Goal: Task Accomplishment & Management: Use online tool/utility

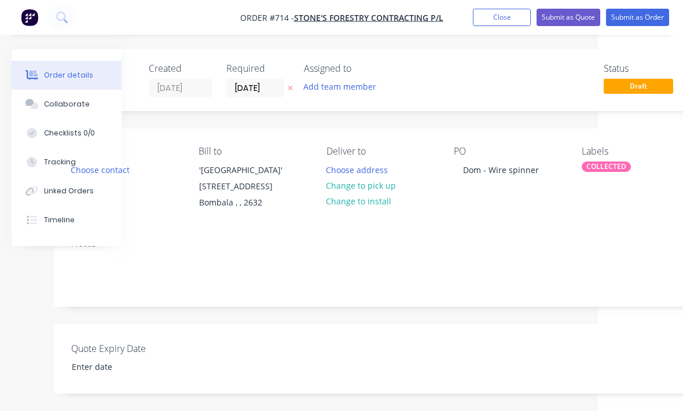
scroll to position [0, 84]
click at [639, 18] on button "Submit as Order" at bounding box center [637, 17] width 63 height 17
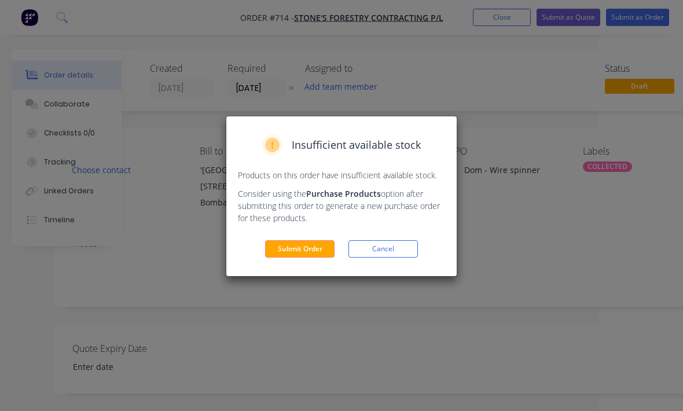
click at [303, 249] on button "Submit Order" at bounding box center [299, 248] width 69 height 17
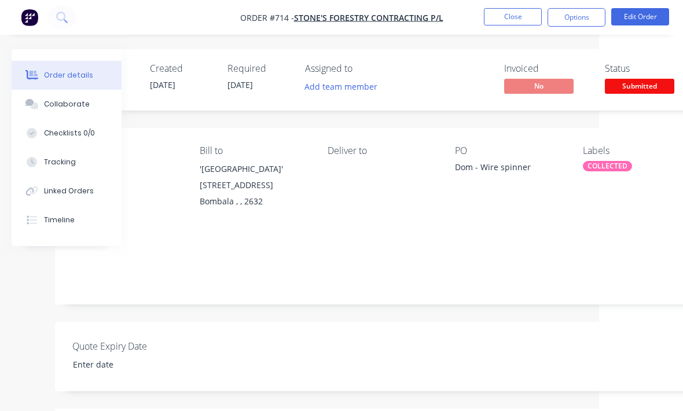
click at [643, 83] on span "Submitted" at bounding box center [639, 86] width 69 height 14
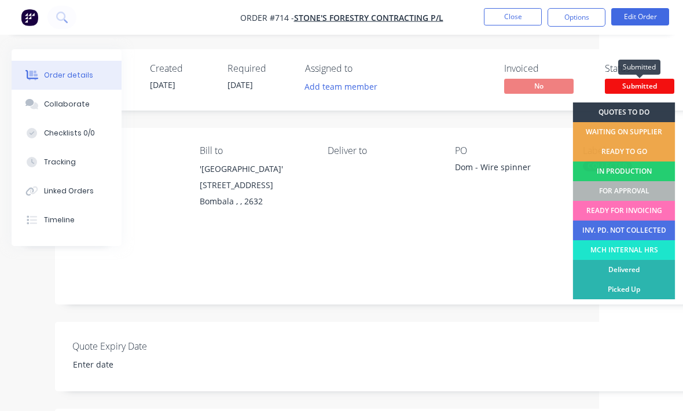
click at [634, 187] on div "FOR APPROVAL" at bounding box center [624, 191] width 102 height 20
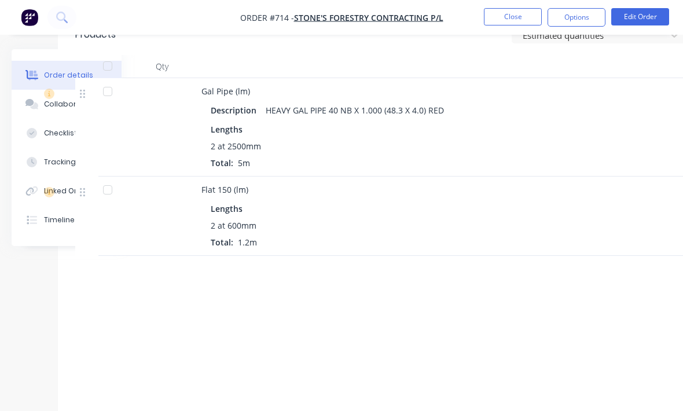
scroll to position [407, 81]
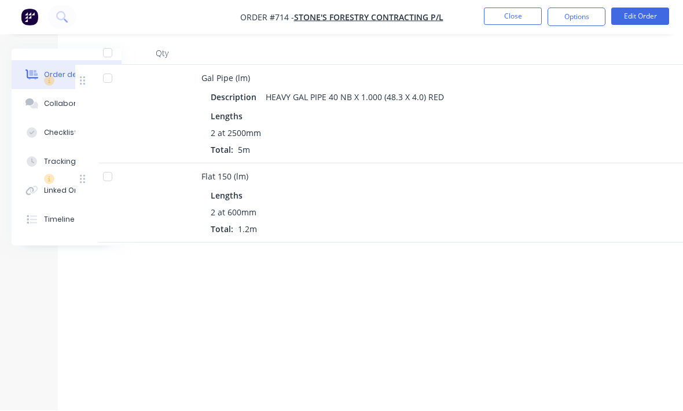
click at [517, 12] on button "Close" at bounding box center [513, 16] width 58 height 17
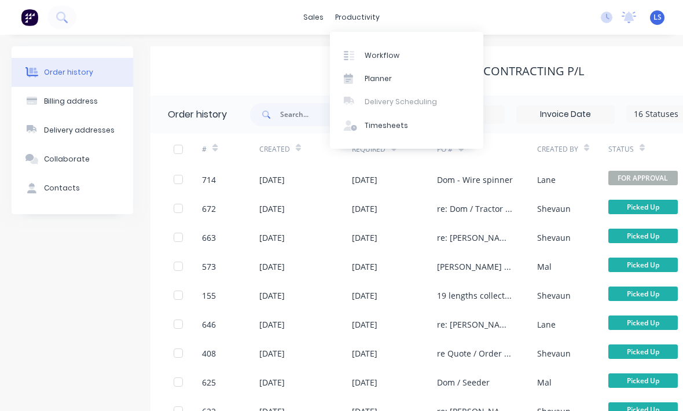
click at [404, 53] on link "Workflow" at bounding box center [406, 54] width 153 height 23
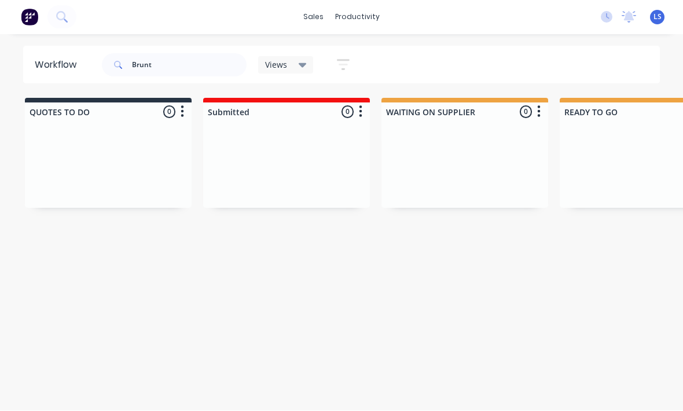
scroll to position [15, 0]
click at [197, 57] on input "Brunt" at bounding box center [189, 65] width 115 height 23
click at [193, 58] on input "Brunt" at bounding box center [189, 65] width 115 height 23
click at [186, 62] on input "Brunt" at bounding box center [189, 65] width 115 height 23
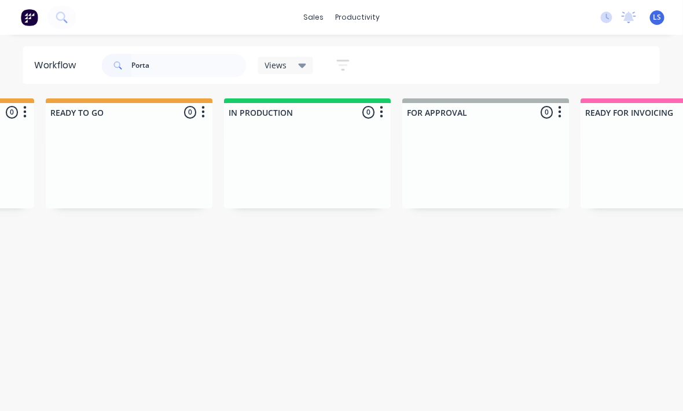
scroll to position [15, 421]
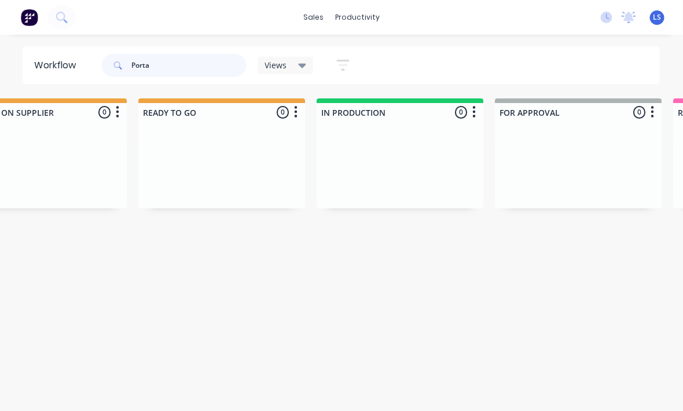
click at [195, 60] on input "Porta" at bounding box center [189, 65] width 115 height 23
type input "P"
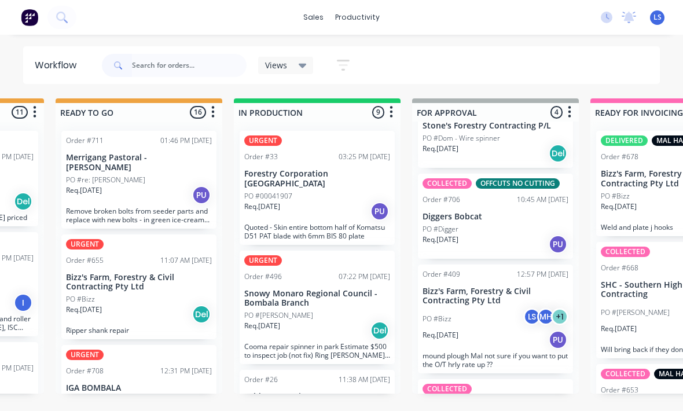
scroll to position [0, 0]
click at [63, 20] on icon at bounding box center [61, 17] width 11 height 11
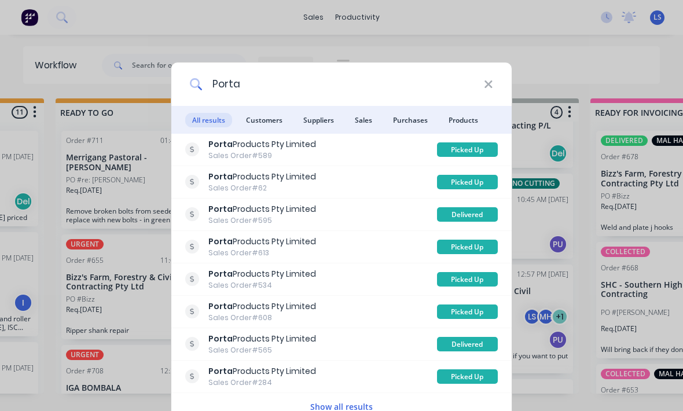
type input "Porta"
click at [487, 80] on icon at bounding box center [488, 84] width 9 height 13
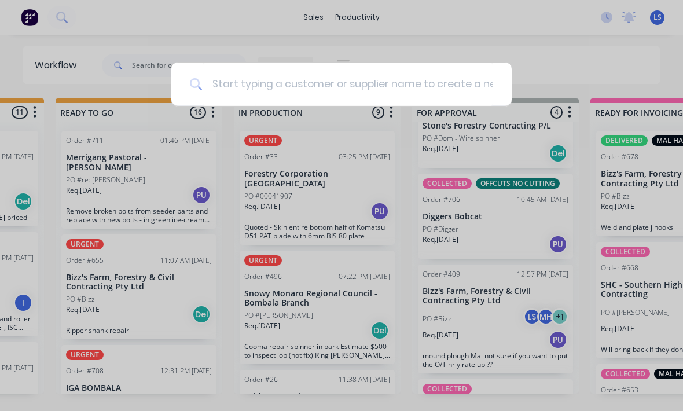
click at [594, 90] on div at bounding box center [341, 205] width 683 height 411
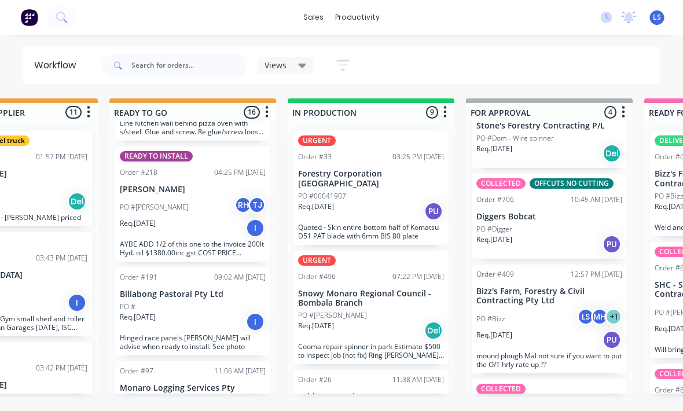
scroll to position [21, 450]
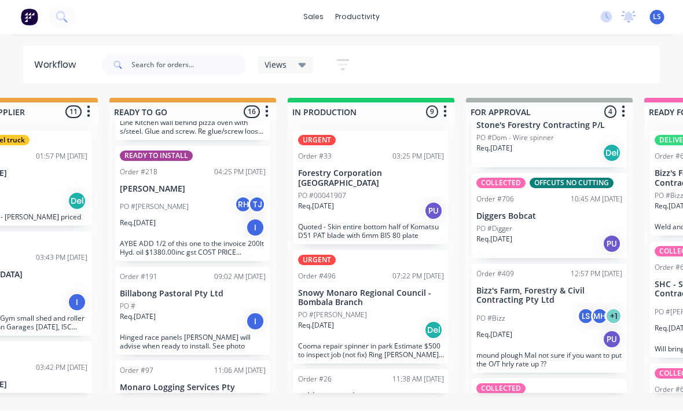
click at [64, 19] on icon at bounding box center [60, 16] width 9 height 9
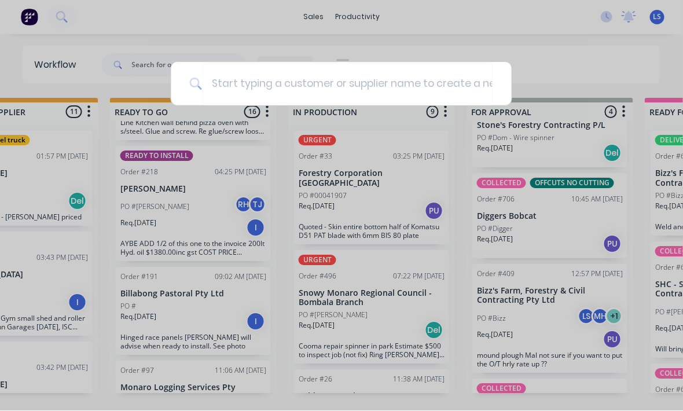
scroll to position [21, 450]
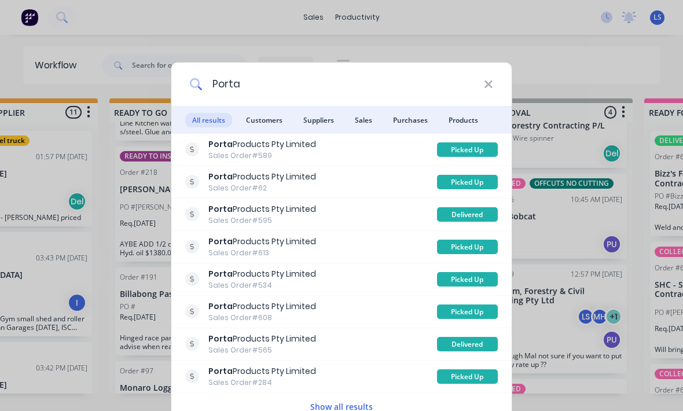
click at [241, 83] on input "Porta" at bounding box center [342, 83] width 281 height 43
type input "P"
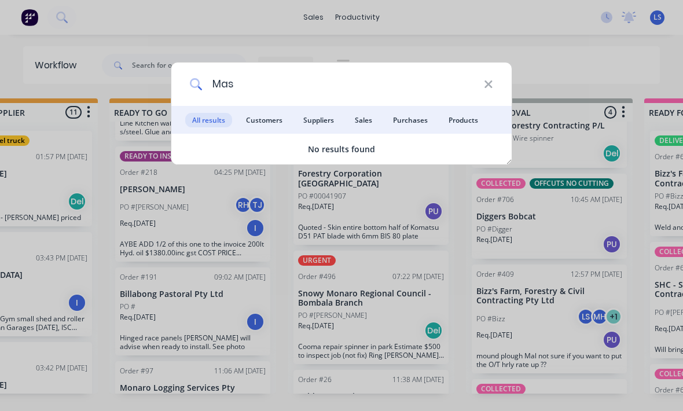
type input "Mast"
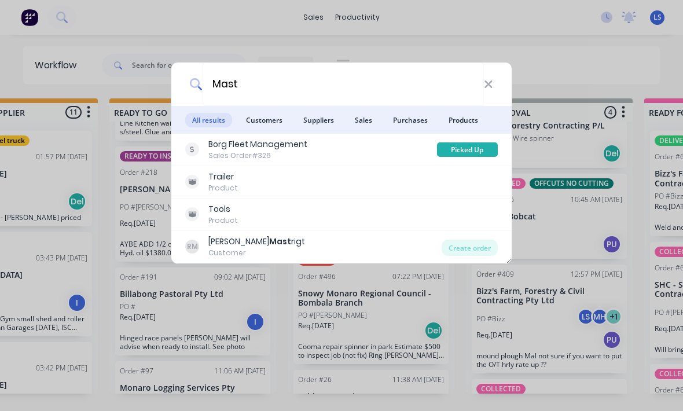
click at [355, 145] on div "Borg Fleet Management Sales Order #326" at bounding box center [311, 149] width 252 height 23
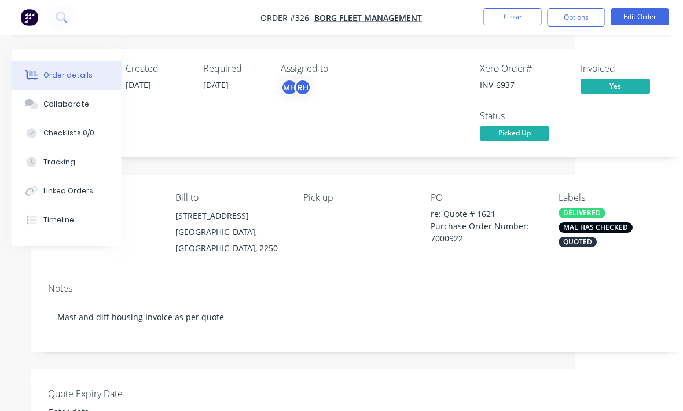
scroll to position [0, 121]
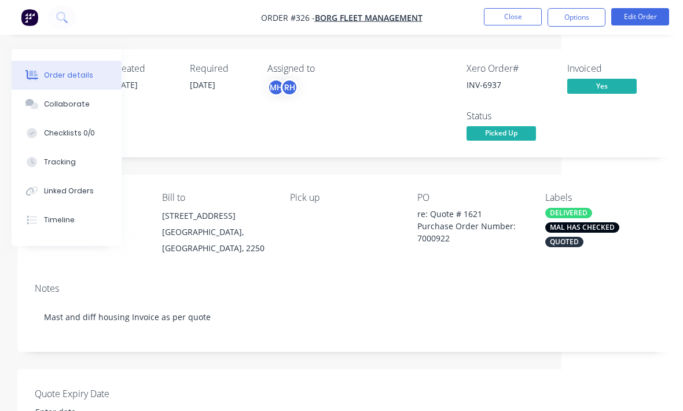
click at [511, 25] on button "Close" at bounding box center [513, 16] width 58 height 17
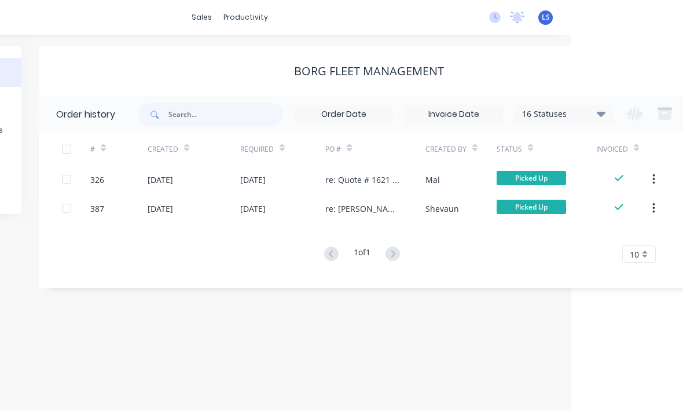
scroll to position [0, 113]
click at [326, 174] on div "re: Quote # 1621 Purchase Order Number: 7000922" at bounding box center [362, 180] width 76 height 12
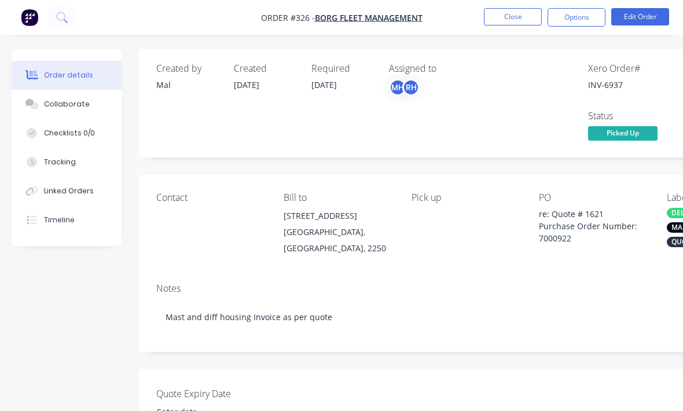
click at [511, 24] on button "Close" at bounding box center [513, 16] width 58 height 17
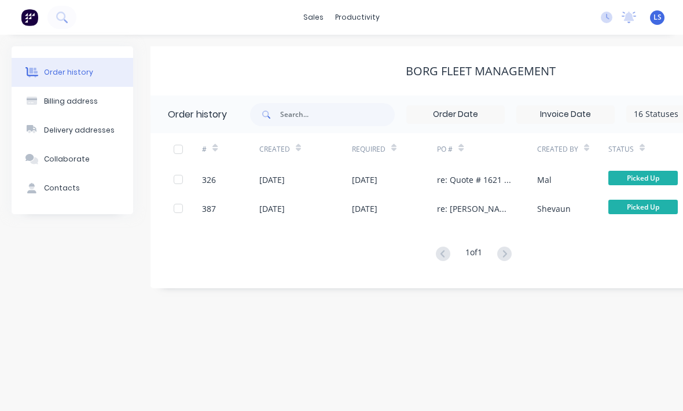
click at [424, 209] on div "[DATE]" at bounding box center [395, 208] width 86 height 29
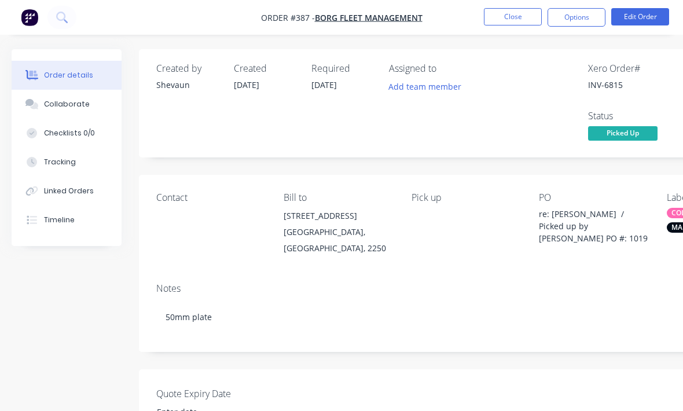
click at [523, 13] on button "Close" at bounding box center [513, 16] width 58 height 17
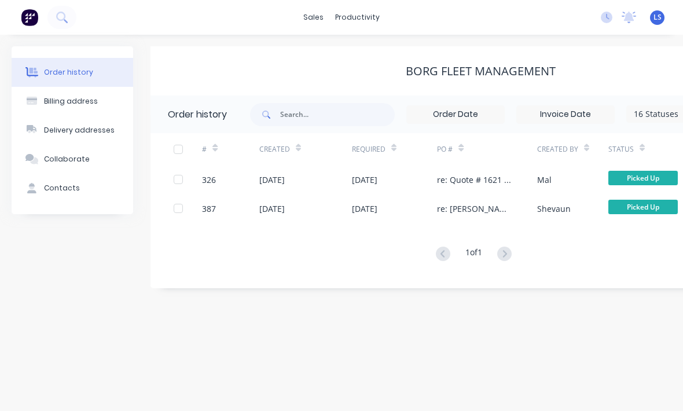
click at [60, 9] on button at bounding box center [61, 17] width 29 height 23
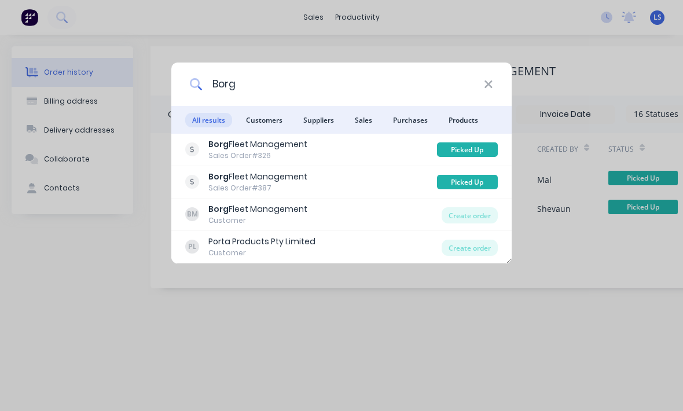
type input "Borg"
click at [492, 89] on icon at bounding box center [488, 84] width 9 height 13
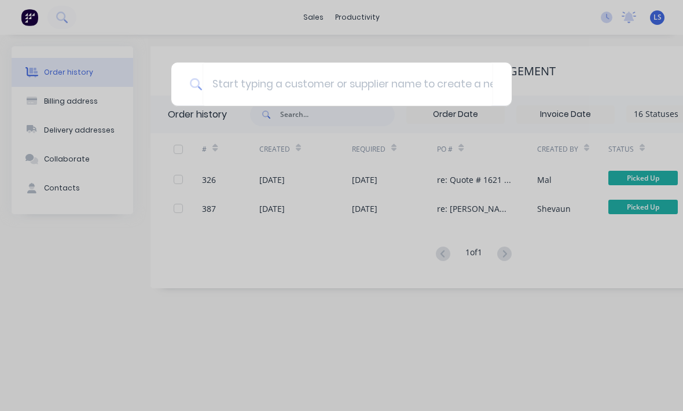
click at [503, 80] on div at bounding box center [341, 83] width 340 height 43
click at [561, 61] on div at bounding box center [341, 205] width 683 height 411
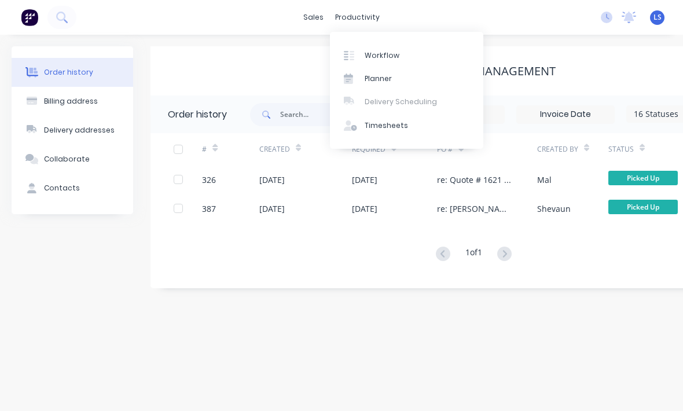
click at [393, 54] on div "Workflow" at bounding box center [381, 55] width 35 height 10
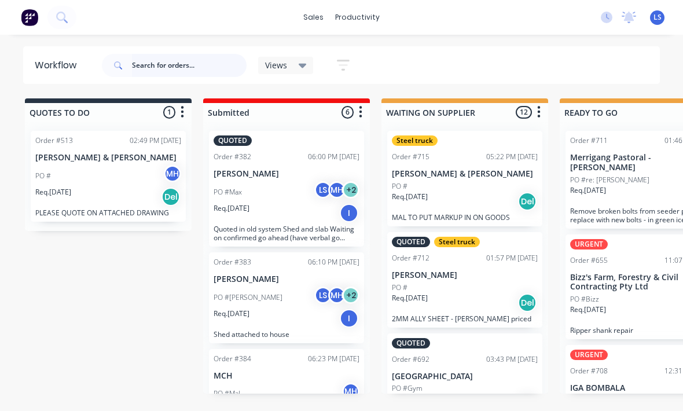
click at [202, 67] on input "text" at bounding box center [189, 65] width 115 height 23
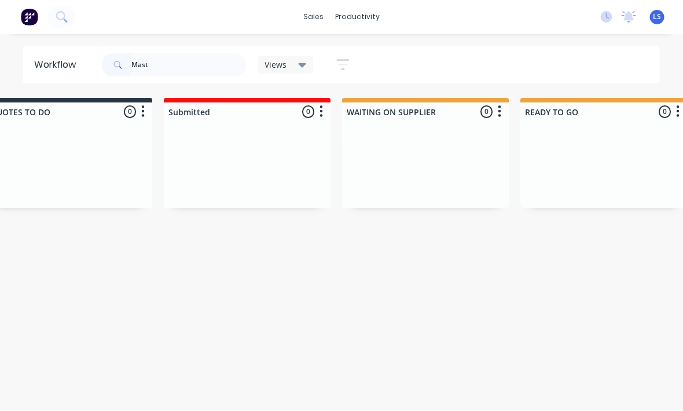
scroll to position [15, 5]
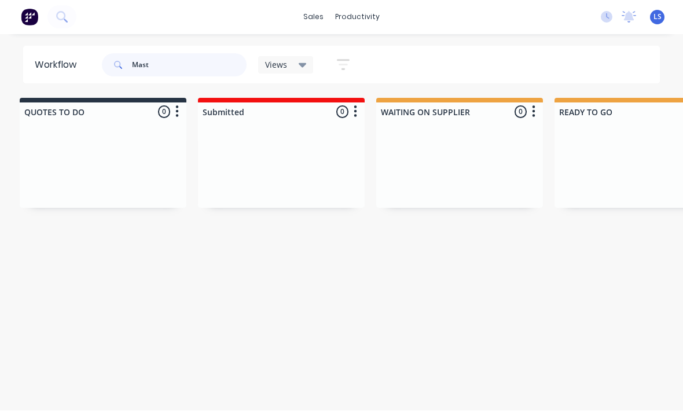
click at [189, 68] on input "Mast" at bounding box center [189, 65] width 115 height 23
type input "M"
click at [54, 14] on button at bounding box center [61, 17] width 29 height 23
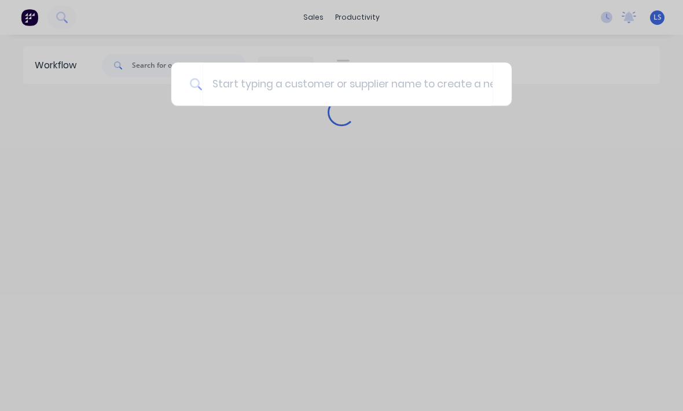
scroll to position [15, 0]
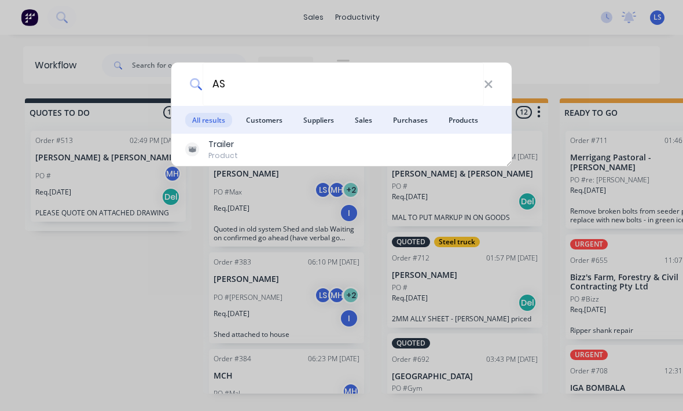
type input "A"
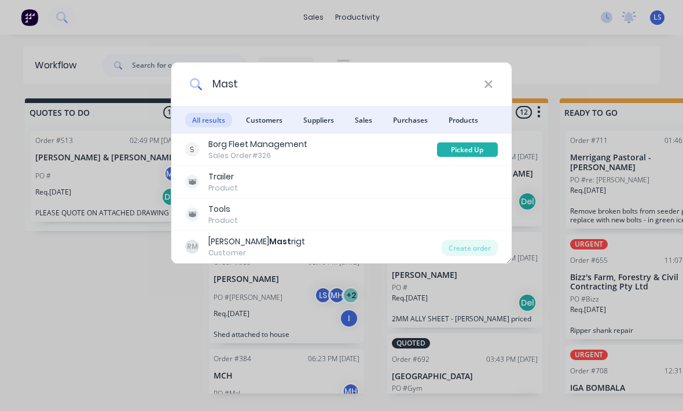
click at [320, 84] on input "Mast" at bounding box center [342, 83] width 281 height 43
click at [298, 72] on input "Mast" at bounding box center [342, 83] width 281 height 43
click at [297, 72] on input "Mast" at bounding box center [342, 83] width 281 height 43
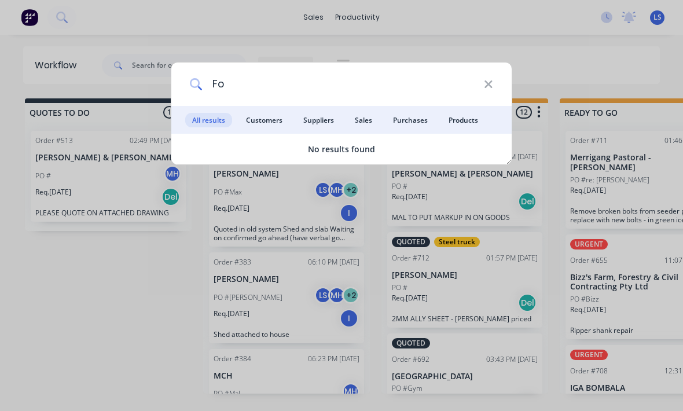
type input "F"
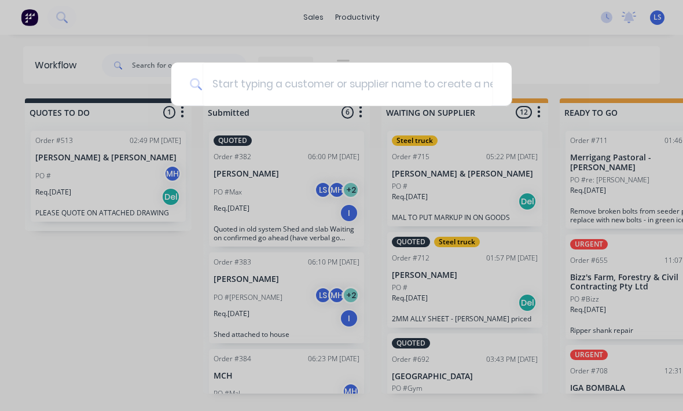
click at [627, 275] on div at bounding box center [341, 205] width 683 height 411
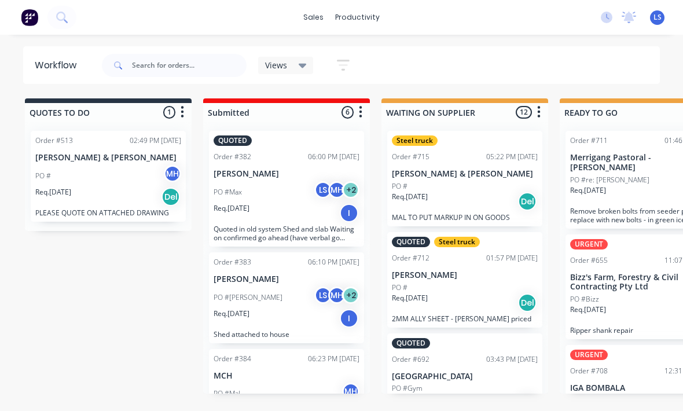
click at [636, 255] on div "Order #655 11:07 AM [DATE]" at bounding box center [643, 260] width 146 height 10
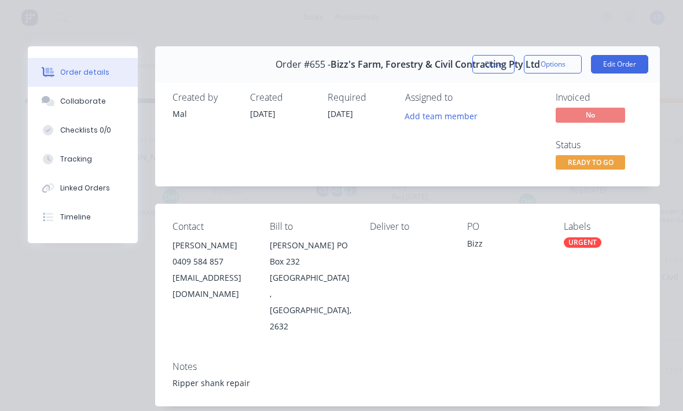
click at [500, 61] on button "Close" at bounding box center [493, 64] width 42 height 19
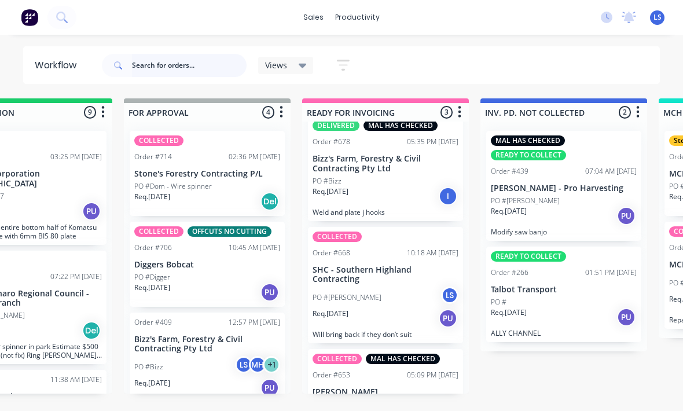
click at [181, 58] on input "text" at bounding box center [189, 65] width 115 height 23
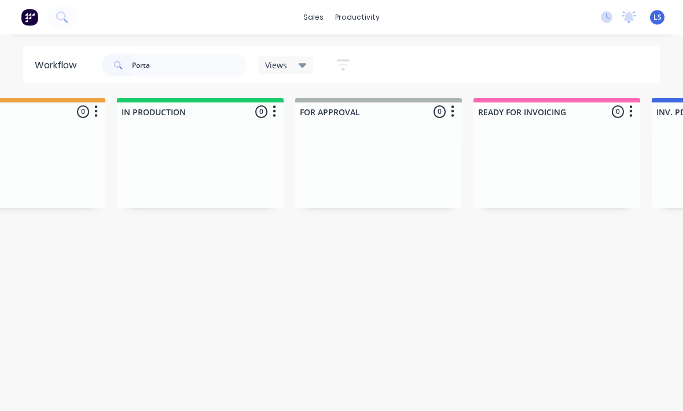
scroll to position [14, 622]
type input "Porta"
click at [62, 9] on button at bounding box center [61, 17] width 29 height 23
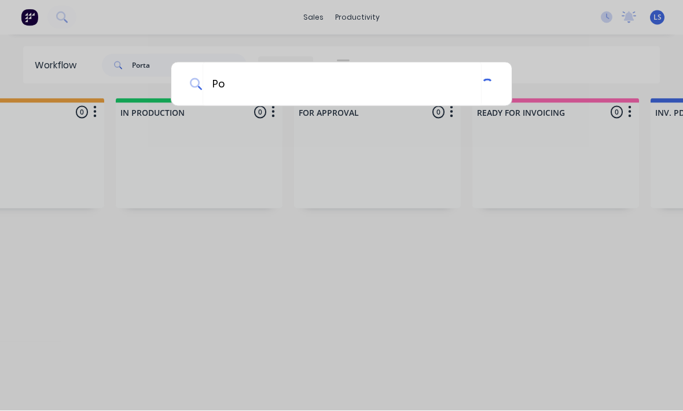
type input "P"
click at [172, 62] on div at bounding box center [341, 83] width 340 height 43
click at [334, 146] on div at bounding box center [341, 205] width 683 height 411
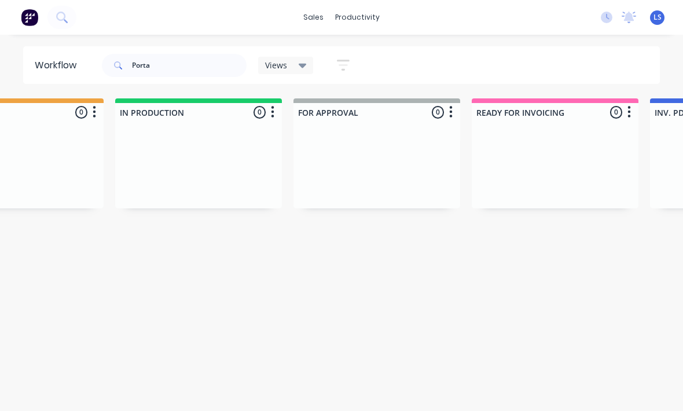
click at [189, 50] on div "Porta" at bounding box center [174, 65] width 145 height 35
click at [214, 64] on input "Porta" at bounding box center [189, 65] width 115 height 23
type input "P"
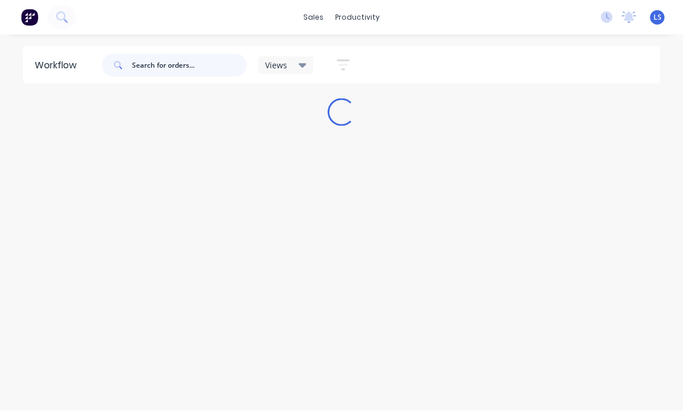
scroll to position [14, 0]
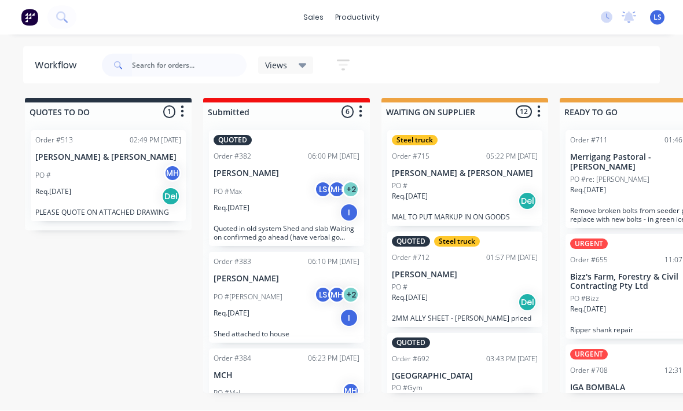
click at [61, 14] on icon at bounding box center [61, 17] width 11 height 11
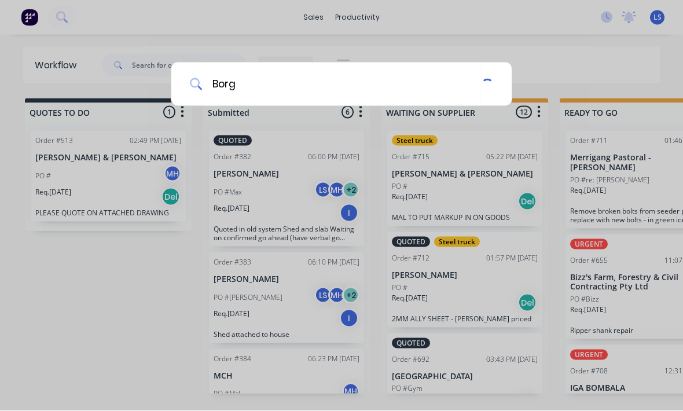
scroll to position [14, 0]
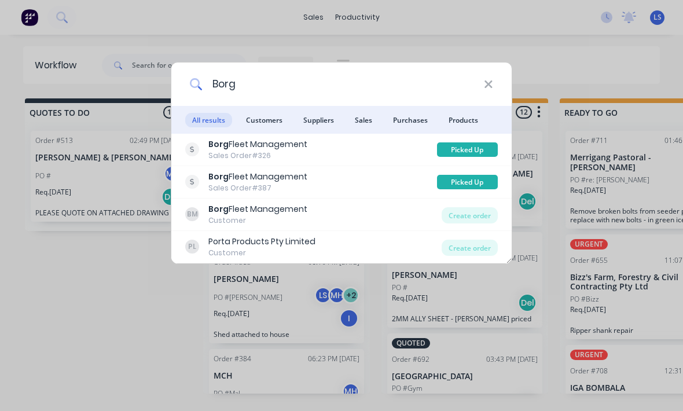
type input "Borg"
click at [477, 217] on div "Create order" at bounding box center [469, 215] width 56 height 16
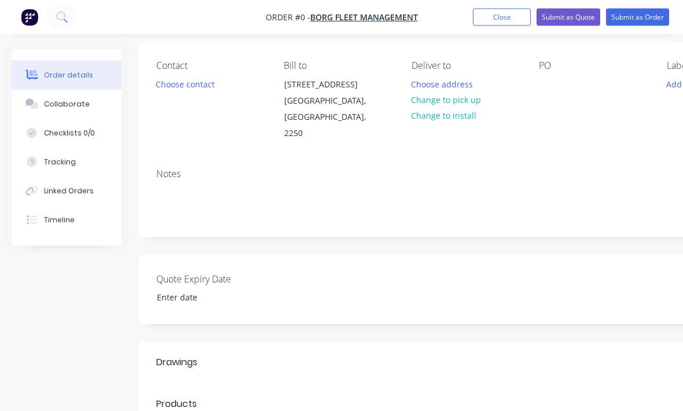
scroll to position [86, 0]
click at [466, 100] on button "Change to pick up" at bounding box center [446, 100] width 82 height 16
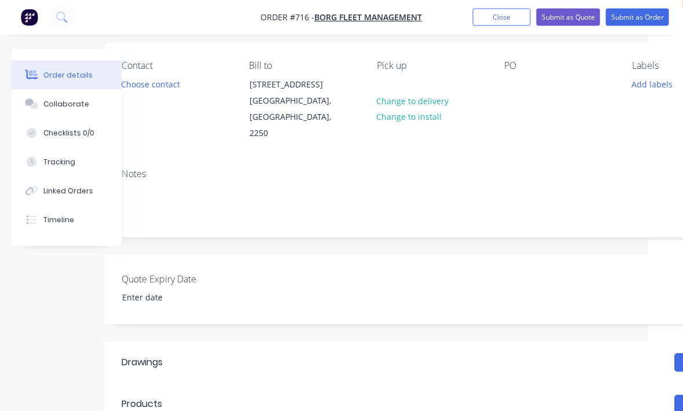
scroll to position [85, 36]
click at [519, 81] on div at bounding box center [512, 84] width 19 height 17
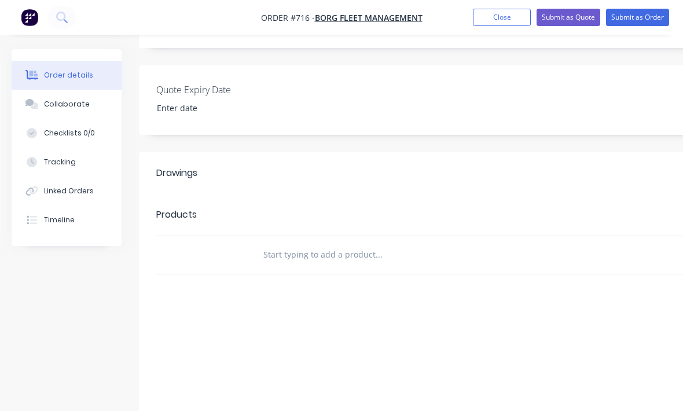
scroll to position [289, 0]
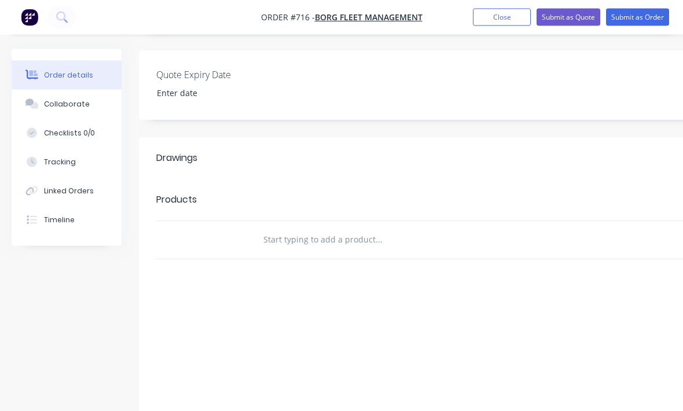
click at [222, 226] on div at bounding box center [213, 241] width 69 height 38
click at [240, 226] on div at bounding box center [213, 241] width 69 height 38
click at [307, 201] on header "Products Add product" at bounding box center [466, 200] width 654 height 42
click at [298, 229] on input "text" at bounding box center [378, 240] width 231 height 23
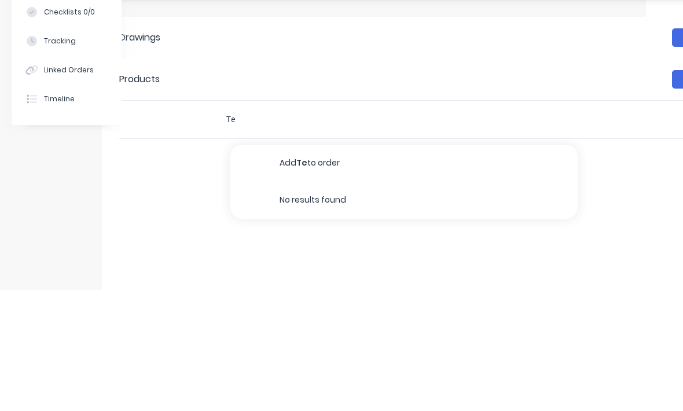
type input "T"
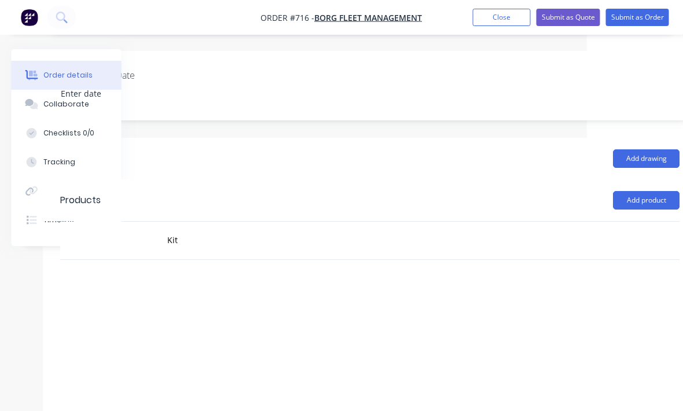
scroll to position [289, 121]
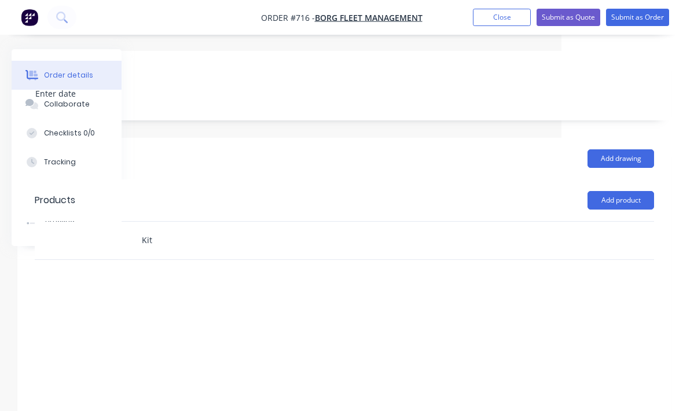
type input "Kit"
click at [635, 191] on button "Add product" at bounding box center [620, 200] width 67 height 19
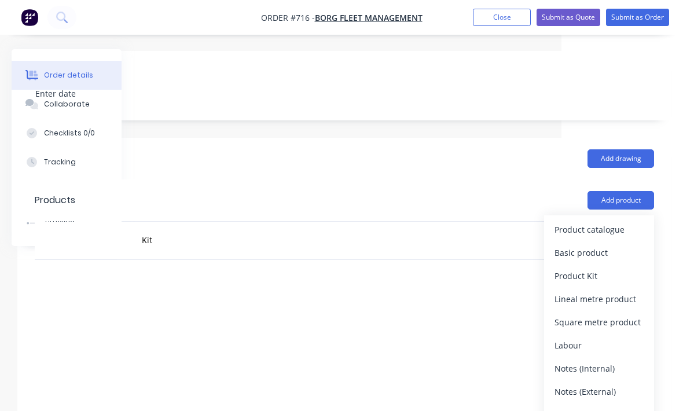
click at [601, 221] on div "Product catalogue" at bounding box center [598, 229] width 89 height 17
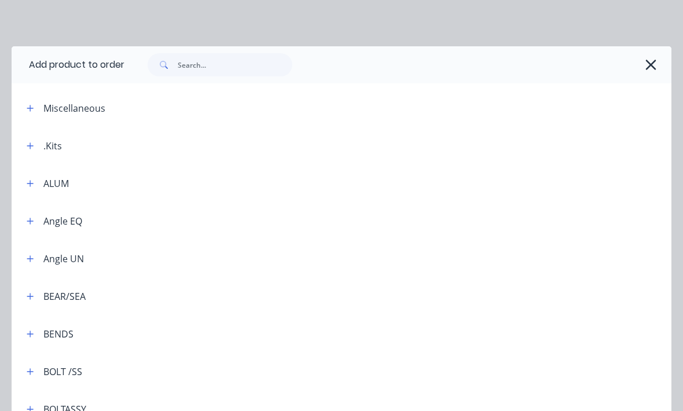
click at [35, 145] on button "button" at bounding box center [30, 145] width 14 height 14
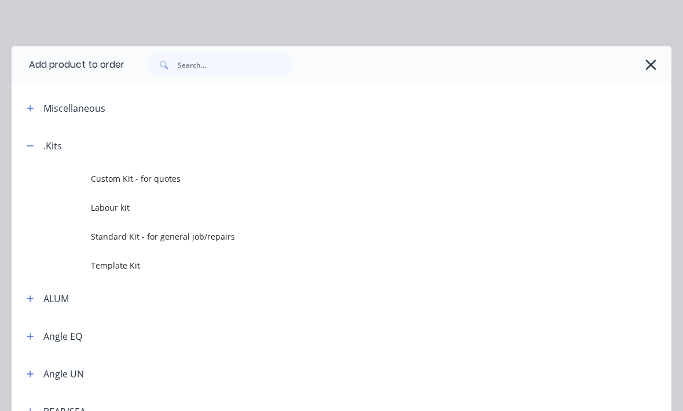
click at [137, 261] on span "Template Kit" at bounding box center [323, 265] width 465 height 12
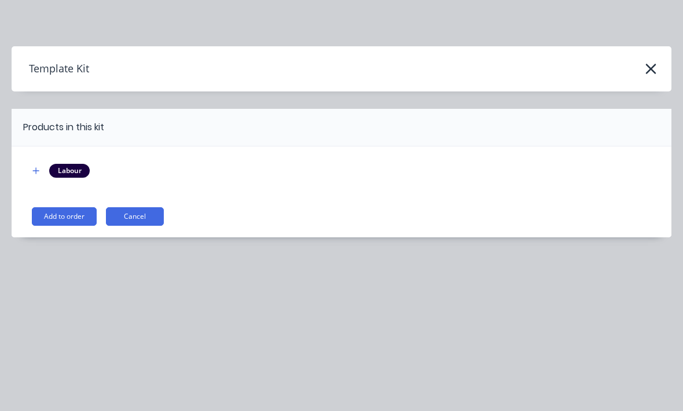
click at [73, 223] on button "Add to order" at bounding box center [64, 216] width 65 height 19
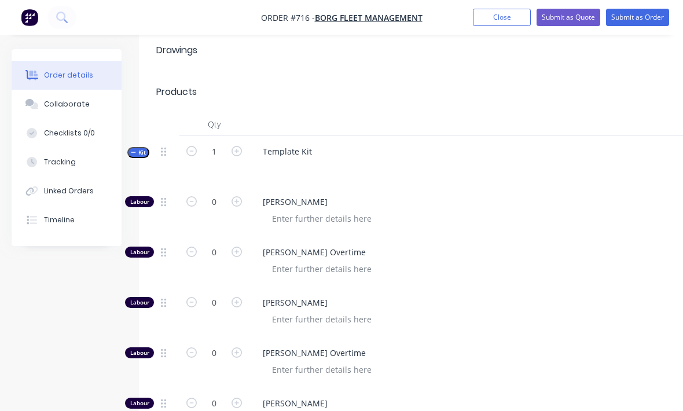
scroll to position [396, 0]
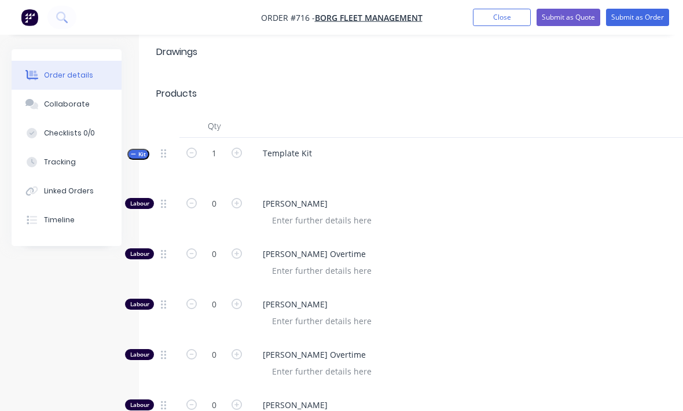
click at [78, 158] on button "Tracking" at bounding box center [67, 162] width 110 height 29
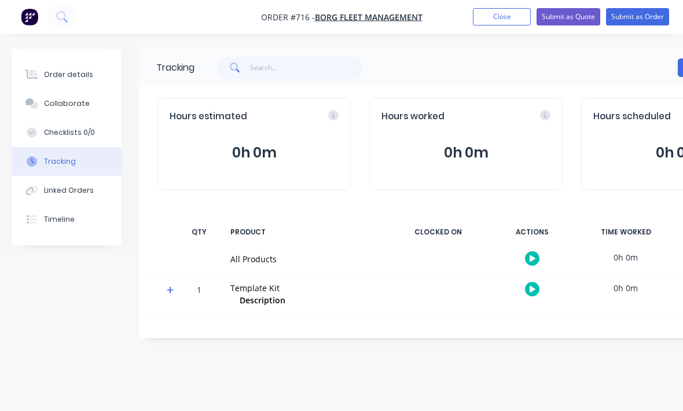
click at [532, 286] on icon "button" at bounding box center [532, 290] width 6 height 8
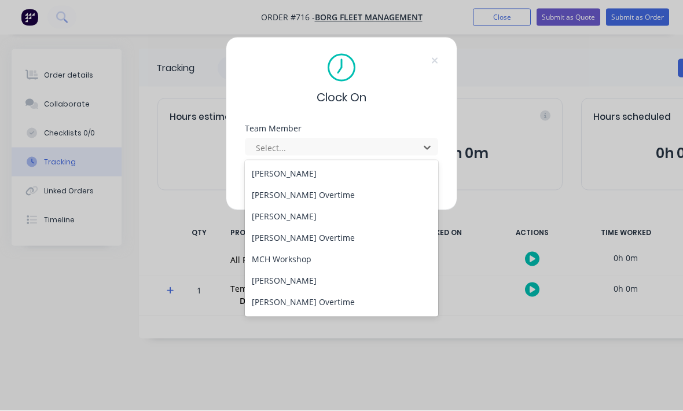
scroll to position [80, 0]
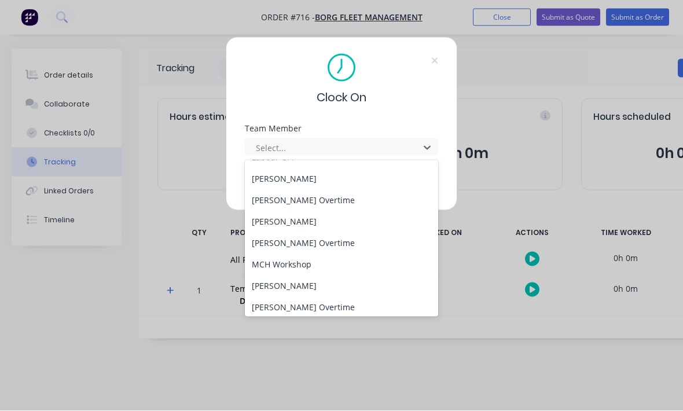
click at [312, 173] on div "[PERSON_NAME]" at bounding box center [341, 178] width 193 height 21
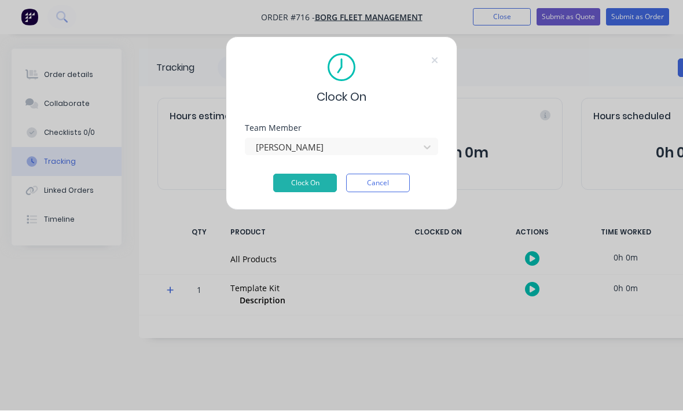
click at [303, 187] on button "Clock On" at bounding box center [305, 183] width 64 height 19
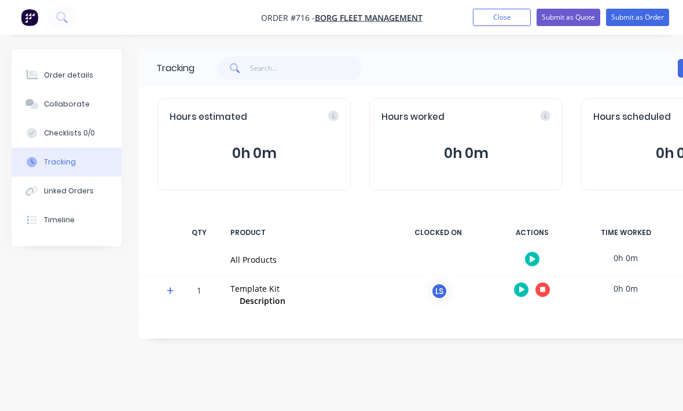
click at [539, 299] on div at bounding box center [531, 289] width 87 height 28
click at [538, 299] on div at bounding box center [531, 289] width 87 height 28
click at [542, 286] on icon "button" at bounding box center [543, 289] width 6 height 6
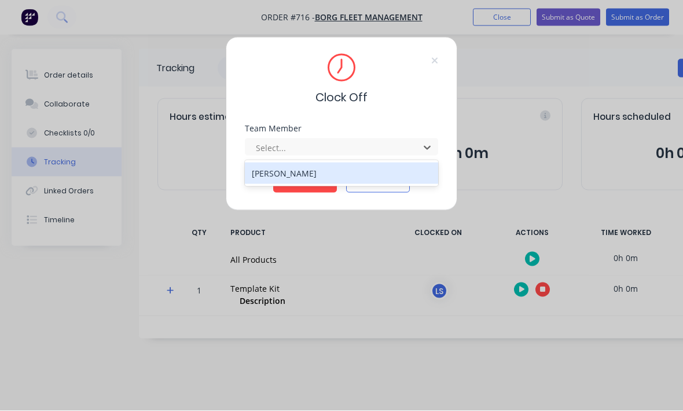
click at [342, 175] on div "[PERSON_NAME]" at bounding box center [341, 173] width 193 height 21
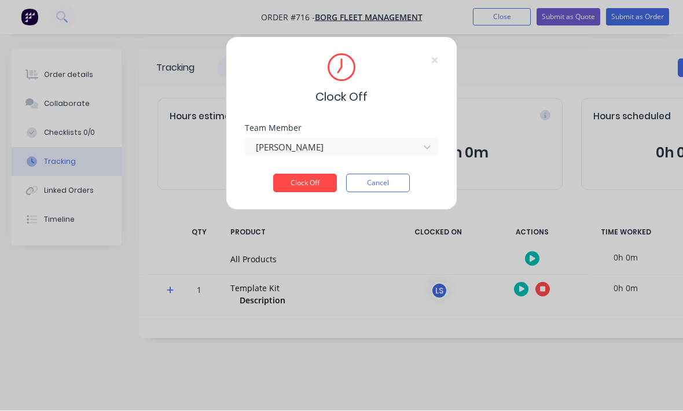
click at [316, 190] on button "Clock Off" at bounding box center [305, 183] width 64 height 19
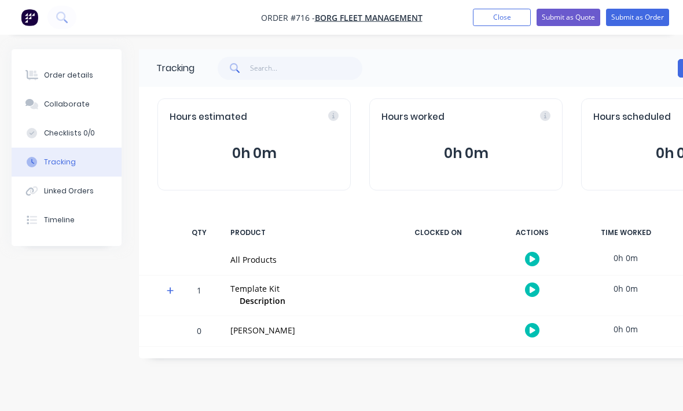
click at [514, 147] on button "0h 0m" at bounding box center [465, 153] width 169 height 22
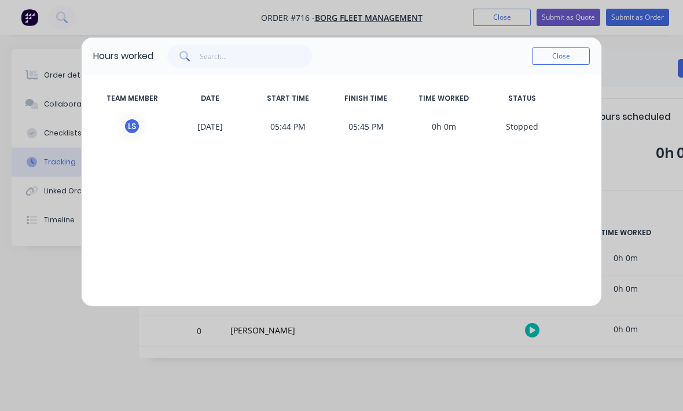
click at [635, 102] on div "Hours worked Close TEAM MEMBER DATE START TIME FINISH TIME TIME WORKED STATUS L…" at bounding box center [341, 205] width 683 height 411
click at [676, 71] on div "Hours worked Close TEAM MEMBER DATE START TIME FINISH TIME TIME WORKED STATUS L…" at bounding box center [341, 205] width 683 height 411
click at [558, 63] on button "Close" at bounding box center [561, 55] width 58 height 17
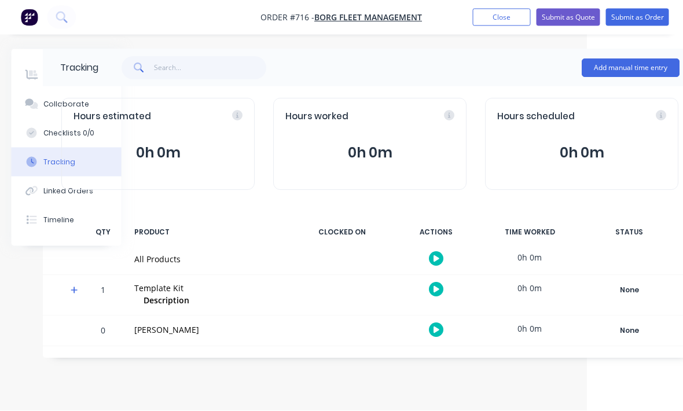
click at [643, 61] on button "Add manual time entry" at bounding box center [631, 68] width 98 height 19
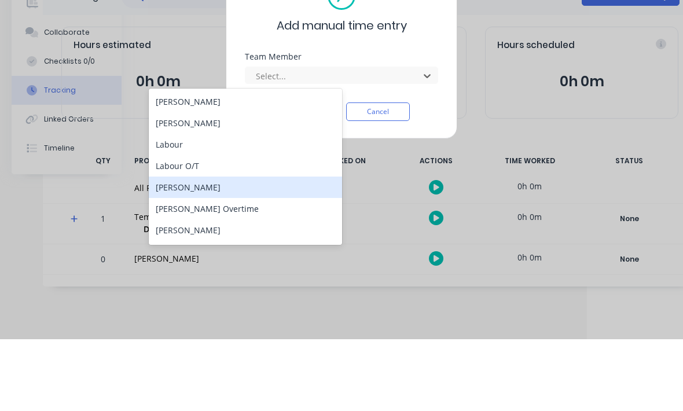
click at [227, 248] on div "[PERSON_NAME]" at bounding box center [245, 258] width 193 height 21
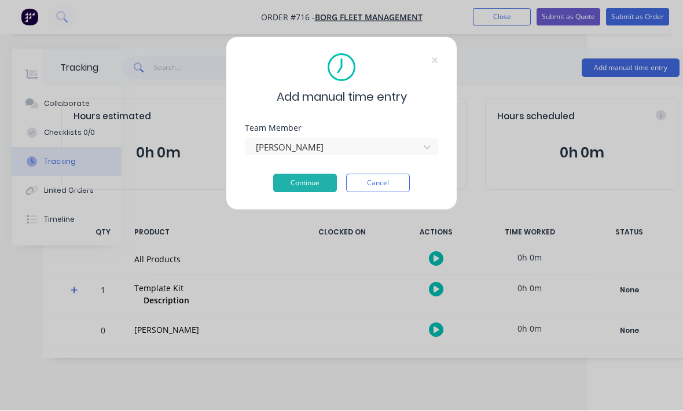
click at [319, 190] on button "Continue" at bounding box center [305, 183] width 64 height 19
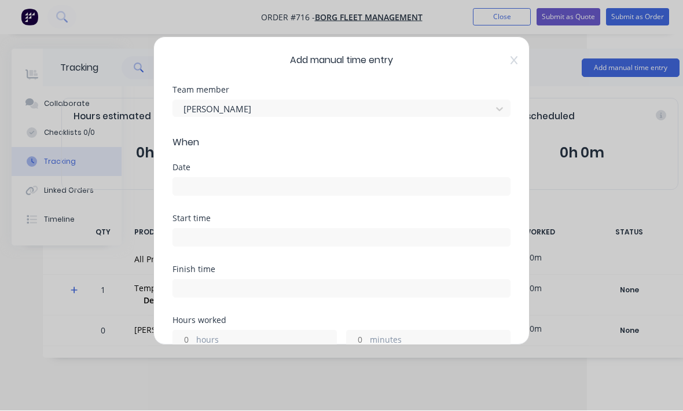
click at [378, 190] on input at bounding box center [341, 186] width 337 height 17
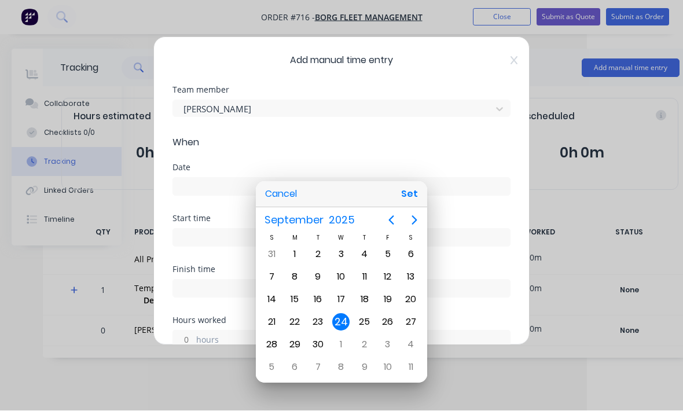
click at [410, 205] on button "Set" at bounding box center [409, 194] width 26 height 21
type input "[DATE]"
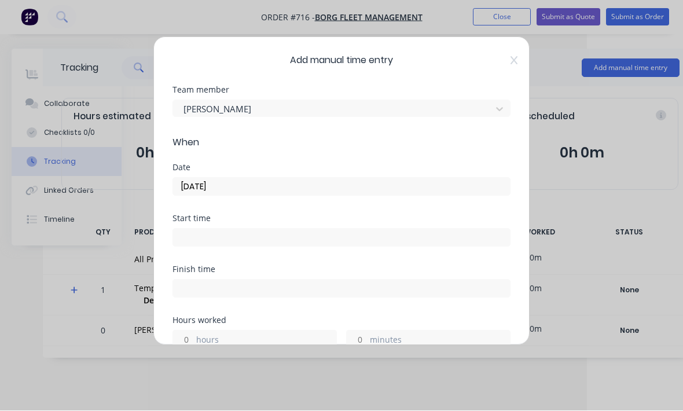
click at [371, 241] on input at bounding box center [341, 237] width 337 height 17
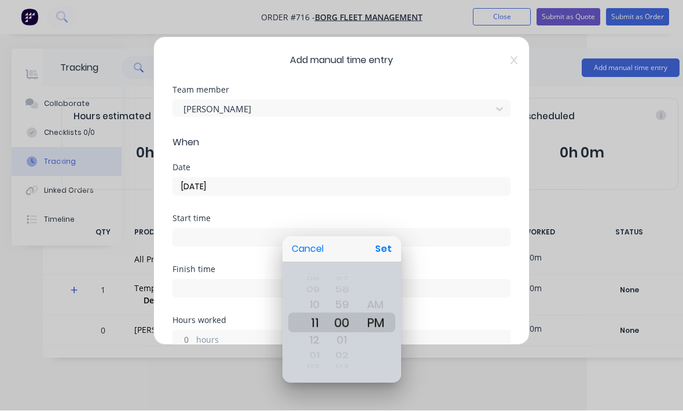
click at [383, 260] on button "Set" at bounding box center [383, 249] width 26 height 21
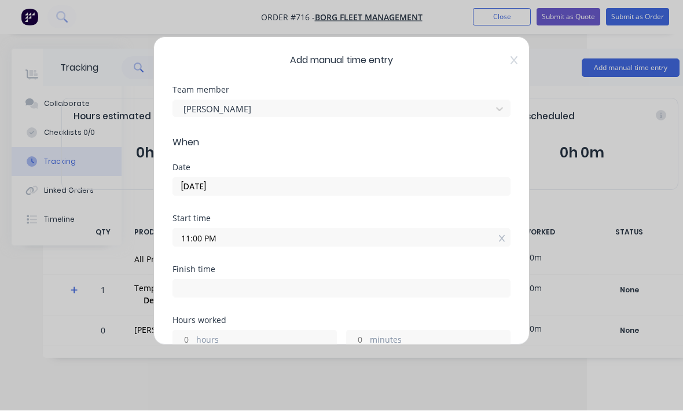
click at [349, 240] on input "11:00 PM" at bounding box center [341, 237] width 337 height 17
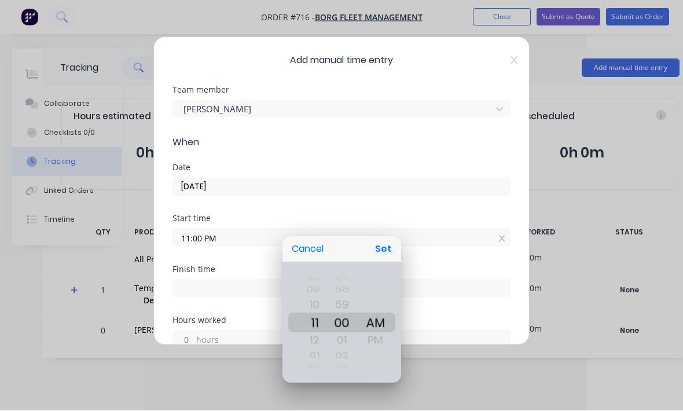
click at [385, 260] on button "Set" at bounding box center [383, 249] width 26 height 21
type input "11:00 AM"
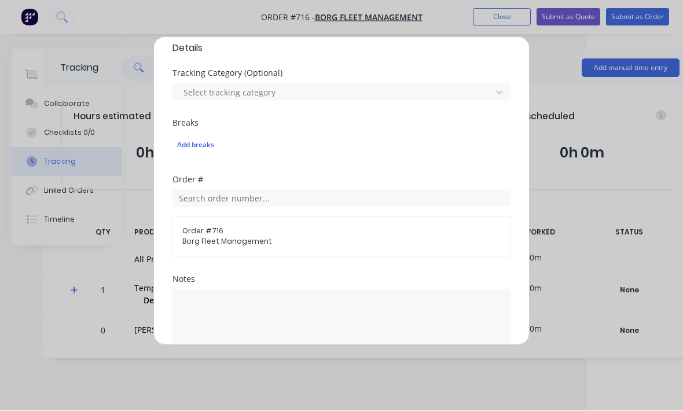
scroll to position [328, 0]
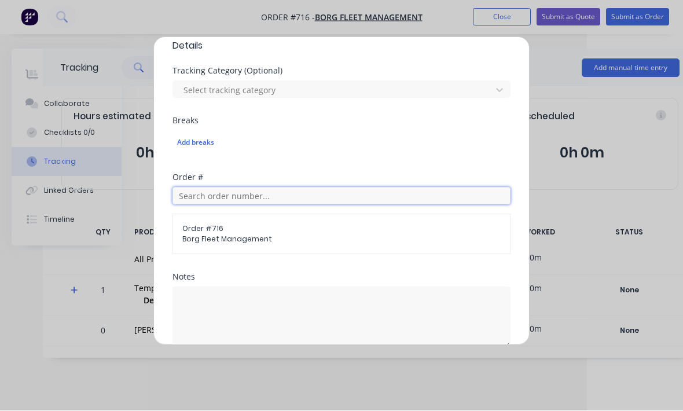
click at [487, 189] on input "text" at bounding box center [341, 195] width 338 height 17
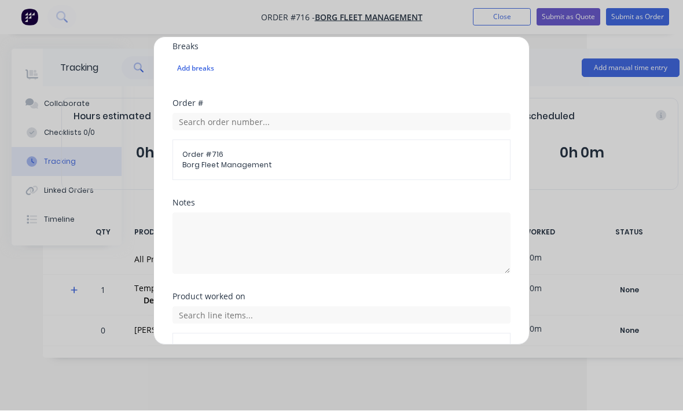
scroll to position [412, 0]
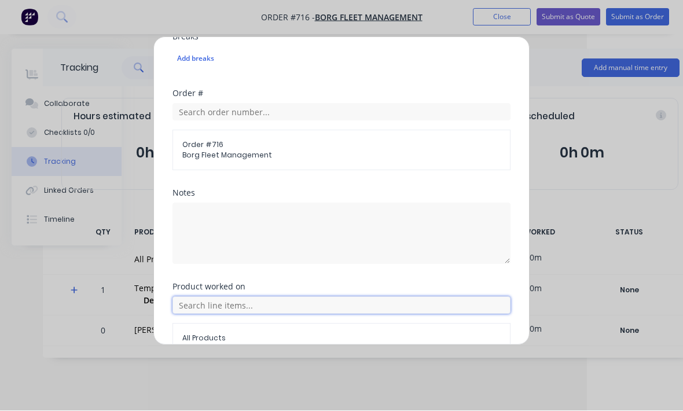
click at [313, 305] on input "text" at bounding box center [341, 305] width 338 height 17
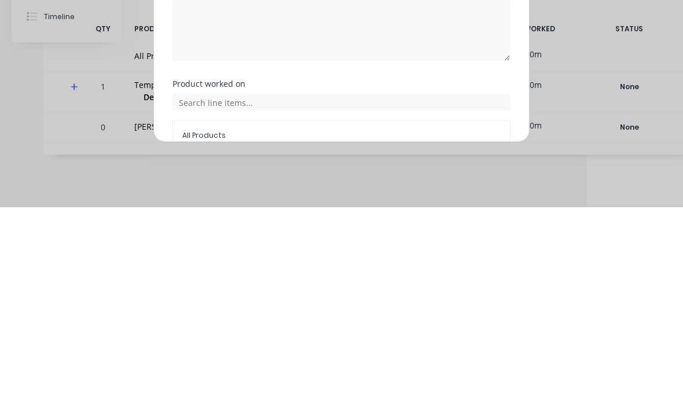
click at [312, 333] on span "All Products" at bounding box center [341, 338] width 318 height 10
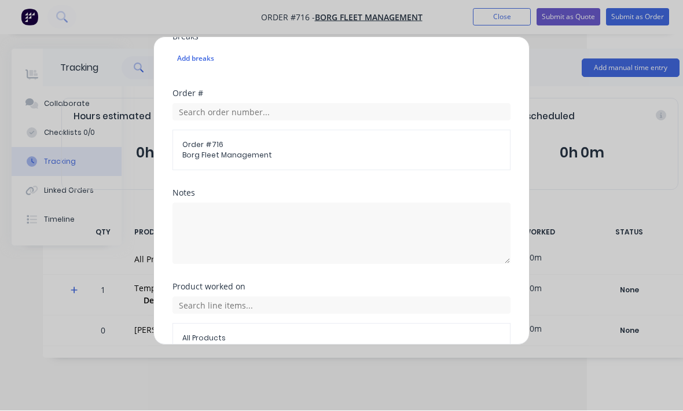
click at [218, 335] on span "All Products" at bounding box center [341, 338] width 318 height 10
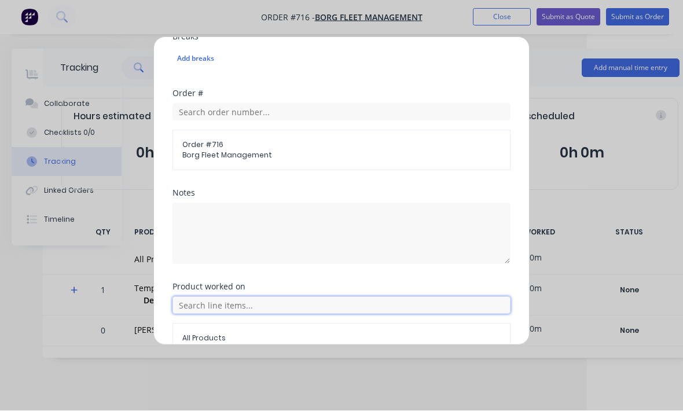
click at [231, 297] on input "text" at bounding box center [341, 305] width 338 height 17
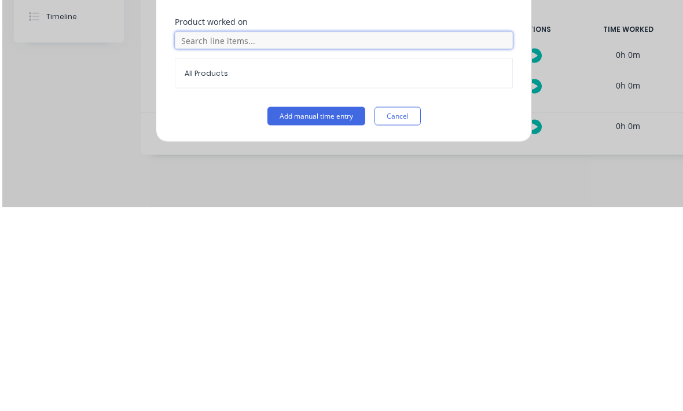
scroll to position [0, 121]
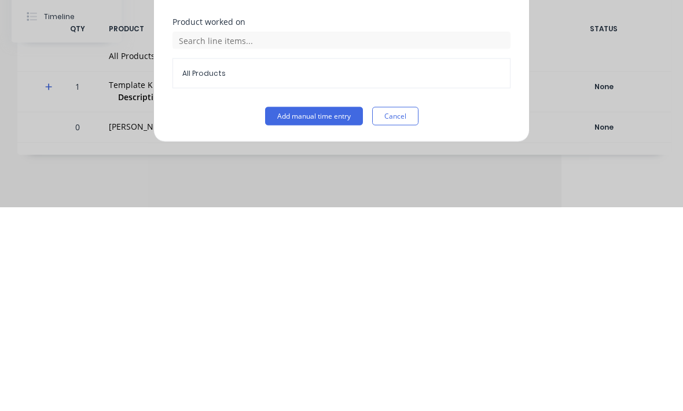
click at [481, 221] on div "Product worked on All Products" at bounding box center [341, 265] width 338 height 89
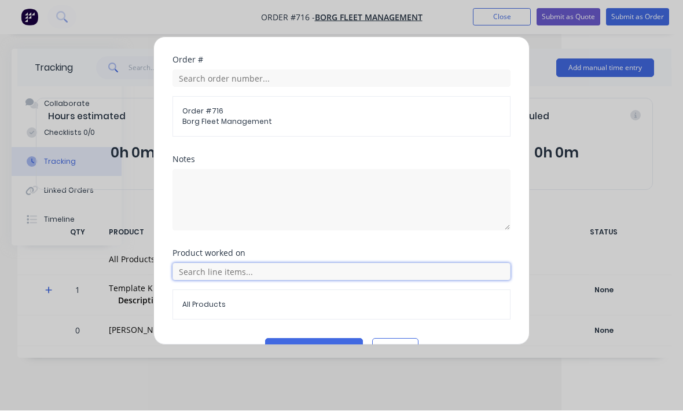
click at [329, 272] on input "text" at bounding box center [341, 271] width 338 height 17
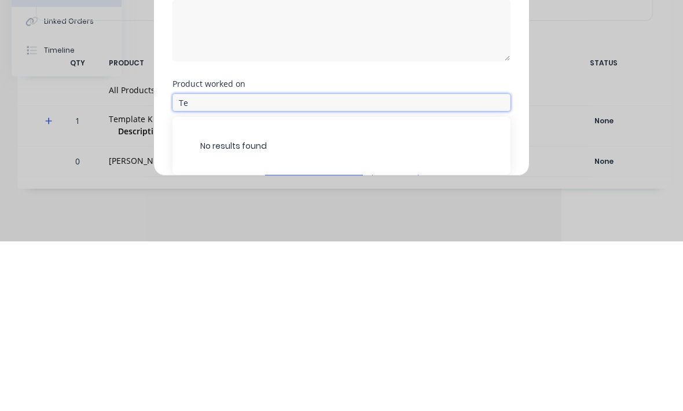
type input "T"
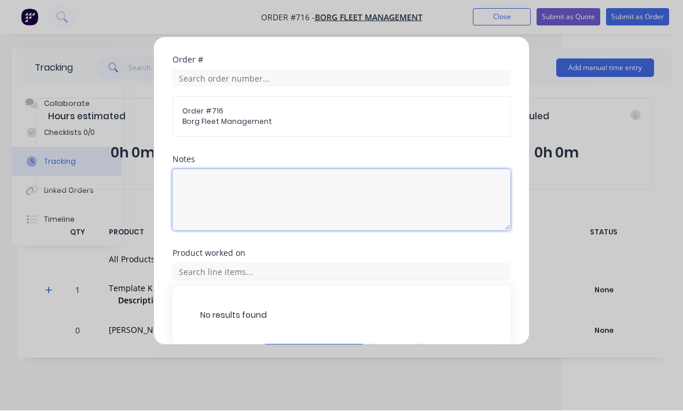
click at [460, 202] on textarea at bounding box center [341, 200] width 338 height 61
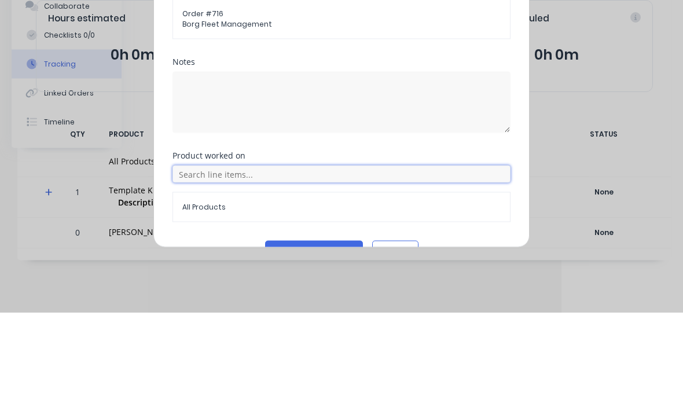
click at [381, 263] on input "text" at bounding box center [341, 271] width 338 height 17
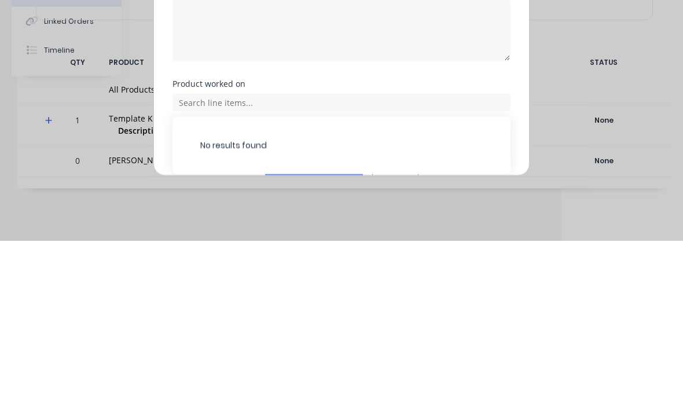
click at [552, 90] on div "Add manual time entry Team member [PERSON_NAME] When Date [DATE] Start time 11:…" at bounding box center [341, 205] width 683 height 411
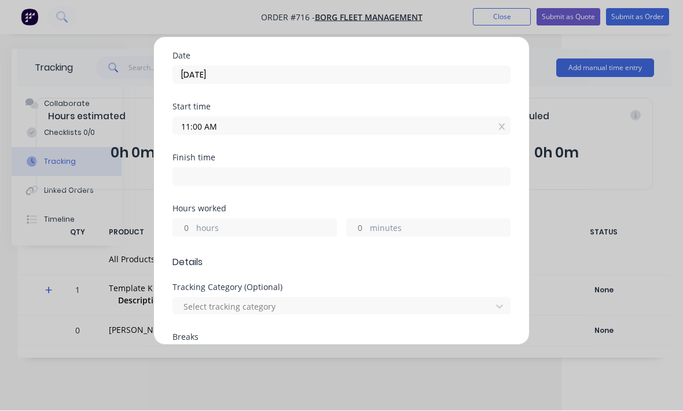
scroll to position [121, 0]
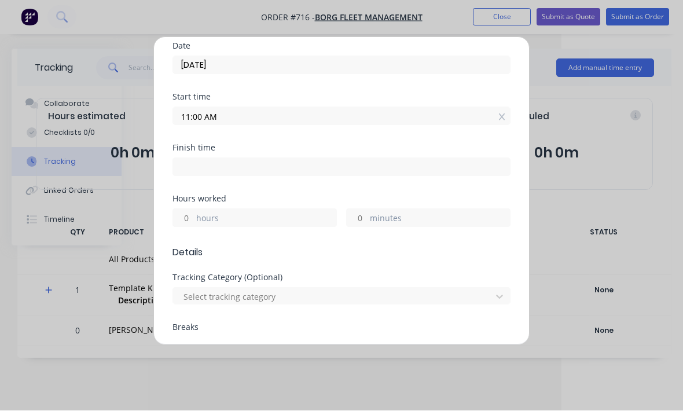
click at [299, 218] on label "hours" at bounding box center [266, 219] width 140 height 14
click at [193, 218] on input "hours" at bounding box center [183, 217] width 20 height 17
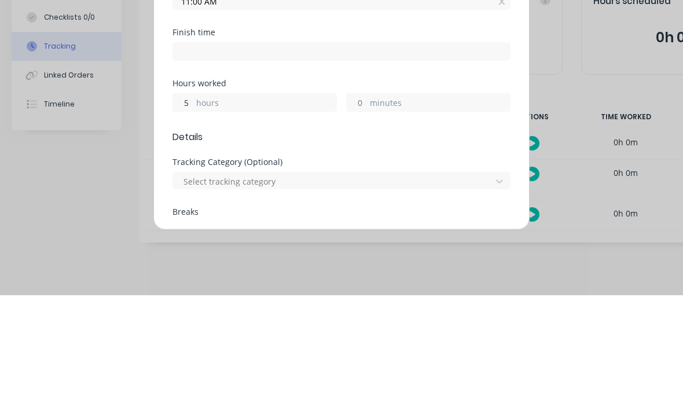
type input "5"
click at [424, 195] on div "Hours worked" at bounding box center [341, 199] width 338 height 8
type input "04:00 PM"
type input "4"
type input "59"
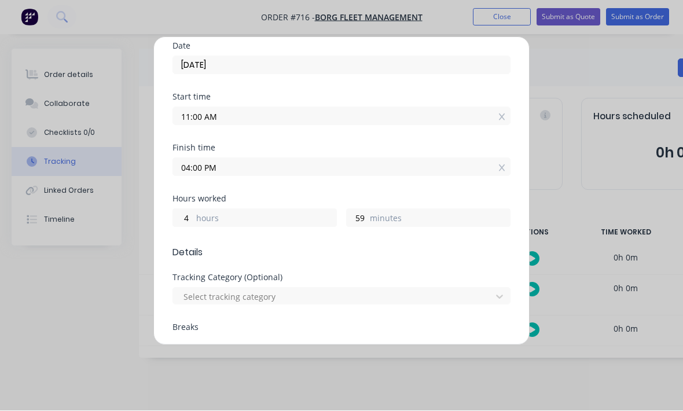
click at [293, 224] on label "hours" at bounding box center [266, 219] width 140 height 14
click at [193, 224] on input "4" at bounding box center [183, 217] width 20 height 17
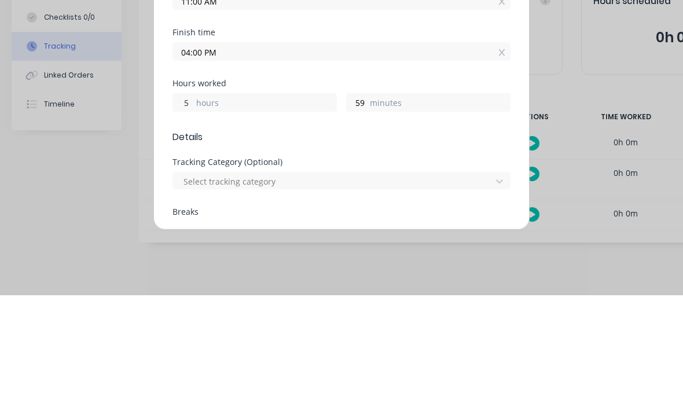
type input "5"
click at [425, 212] on label "minutes" at bounding box center [440, 219] width 140 height 14
click at [367, 209] on input "59" at bounding box center [357, 217] width 20 height 17
type input "04:59 PM"
type input "5"
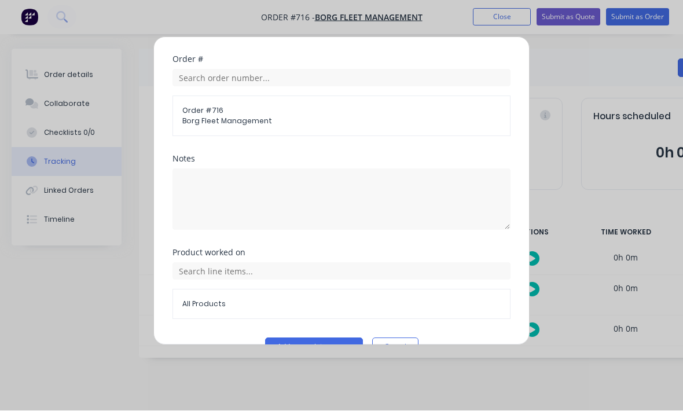
scroll to position [445, 0]
type input "10"
click at [331, 355] on button "Add manual time entry" at bounding box center [314, 347] width 98 height 19
type input "04:10 PM"
type input "9"
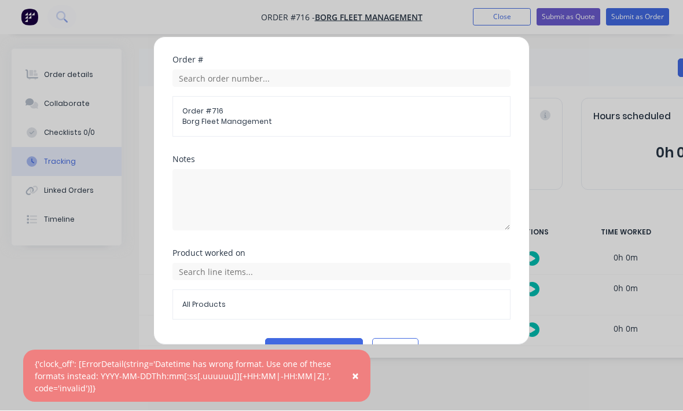
click at [339, 345] on button "Add manual time entry" at bounding box center [314, 347] width 98 height 19
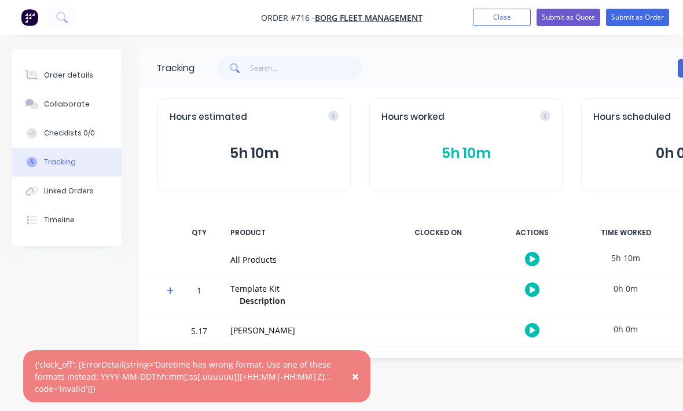
click at [68, 79] on div "Order details" at bounding box center [68, 75] width 49 height 10
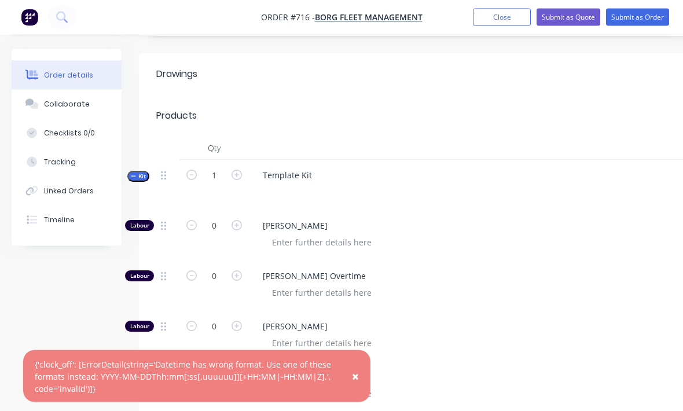
scroll to position [374, 0]
click at [303, 167] on div "Template Kit" at bounding box center [287, 175] width 68 height 17
click at [296, 167] on div "Template Kit" at bounding box center [287, 175] width 68 height 17
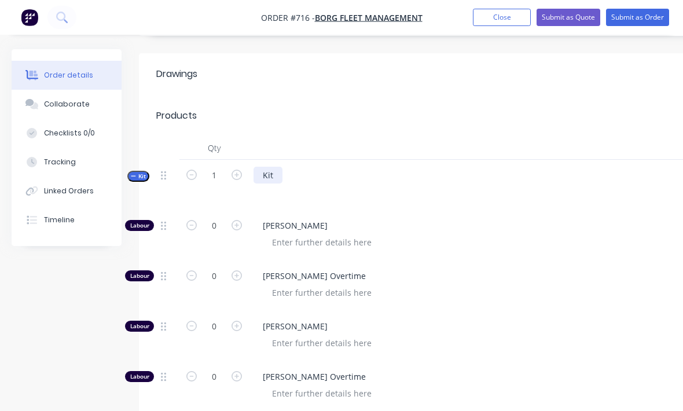
click at [266, 167] on div "Kit" at bounding box center [267, 175] width 29 height 17
click at [634, 320] on span "[PERSON_NAME]" at bounding box center [485, 326] width 444 height 12
click at [337, 167] on div "Weld and grind mast" at bounding box center [303, 175] width 100 height 17
click at [385, 167] on div "Weld and grind damaged mast" at bounding box center [322, 175] width 139 height 17
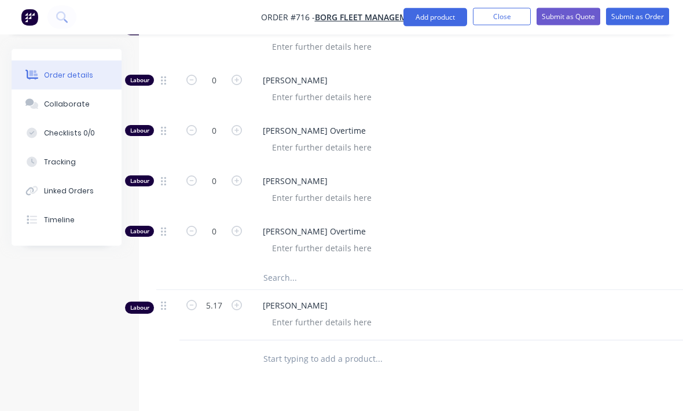
scroll to position [719, 0]
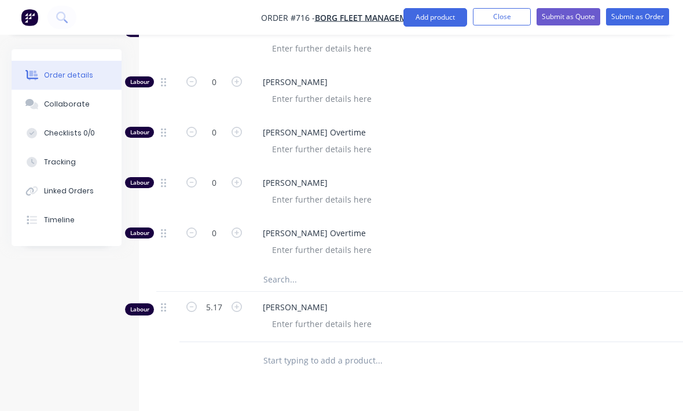
click at [467, 268] on input "text" at bounding box center [378, 279] width 231 height 23
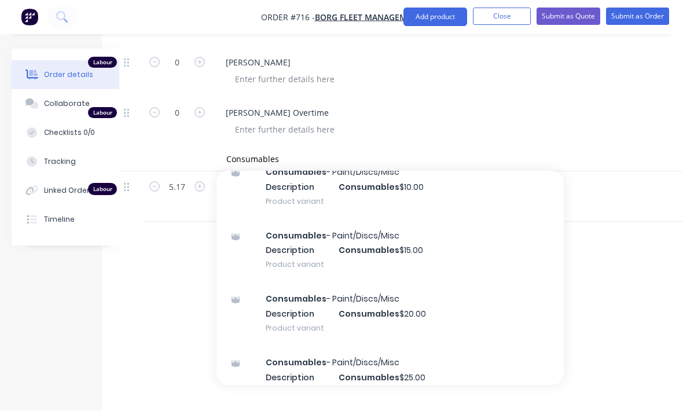
scroll to position [167, 0]
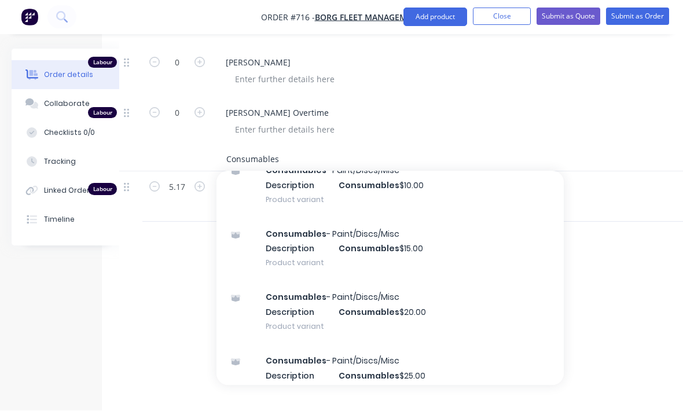
type input "Consumables"
click at [385, 299] on div "Consumables - Paint/Discs/Misc Description Consumables $20.00 Product variant" at bounding box center [389, 312] width 347 height 64
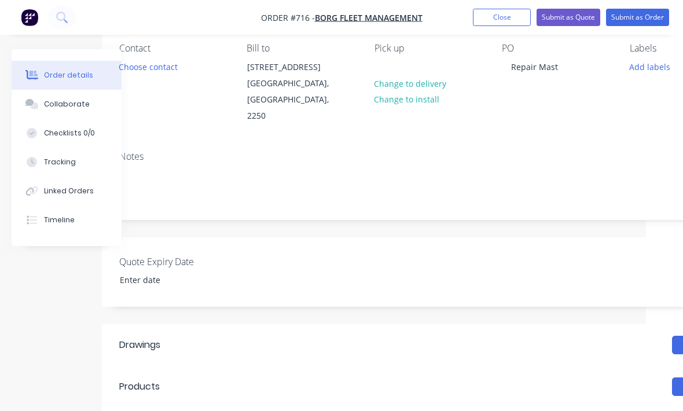
scroll to position [92, 37]
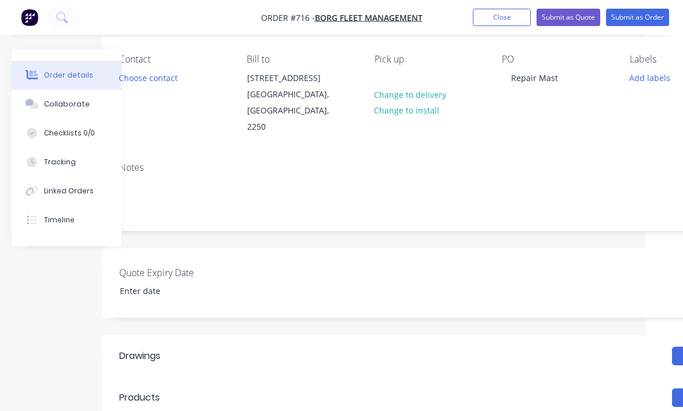
click at [641, 20] on button "Submit as Order" at bounding box center [637, 17] width 63 height 17
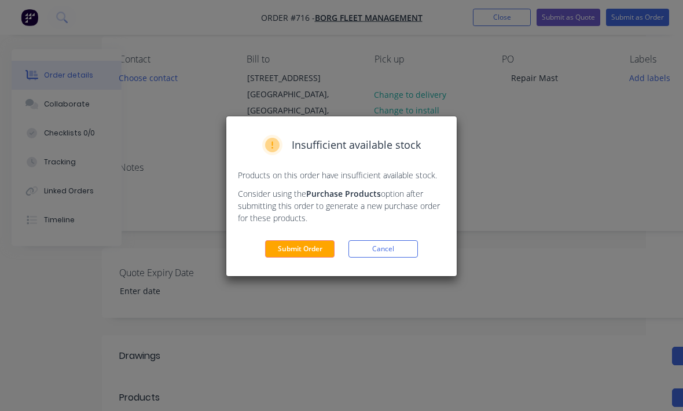
click at [309, 252] on button "Submit Order" at bounding box center [299, 248] width 69 height 17
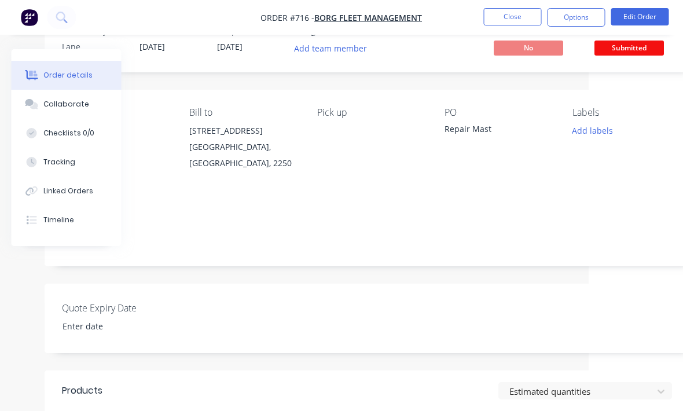
scroll to position [38, 121]
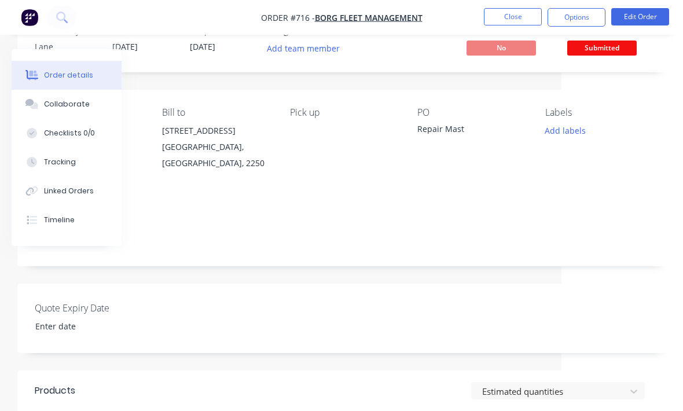
click at [614, 49] on span "Submitted" at bounding box center [601, 47] width 69 height 14
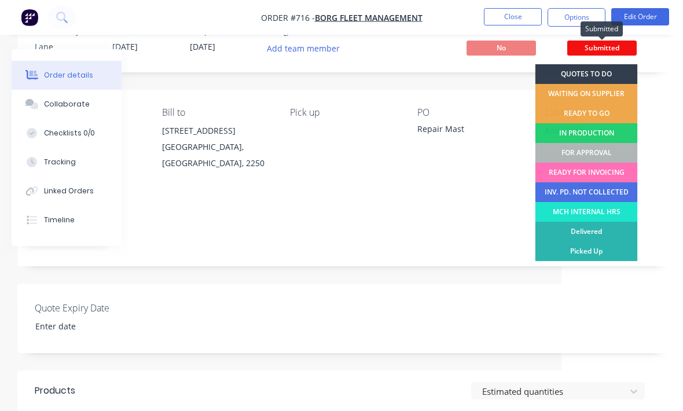
click at [614, 48] on span "Submitted" at bounding box center [601, 47] width 69 height 14
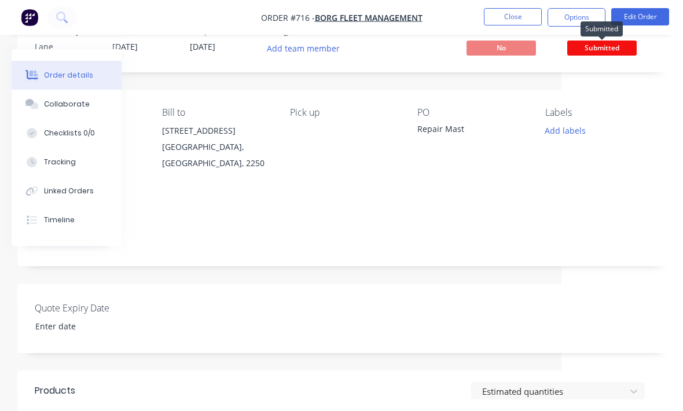
click at [605, 48] on span "Submitted" at bounding box center [601, 47] width 69 height 14
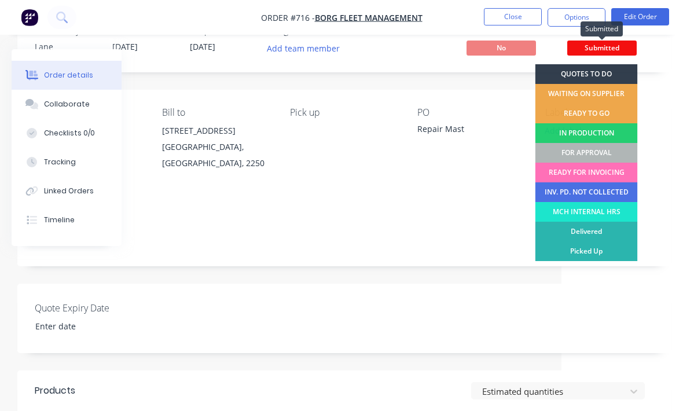
click at [602, 136] on div "IN PRODUCTION" at bounding box center [586, 133] width 102 height 20
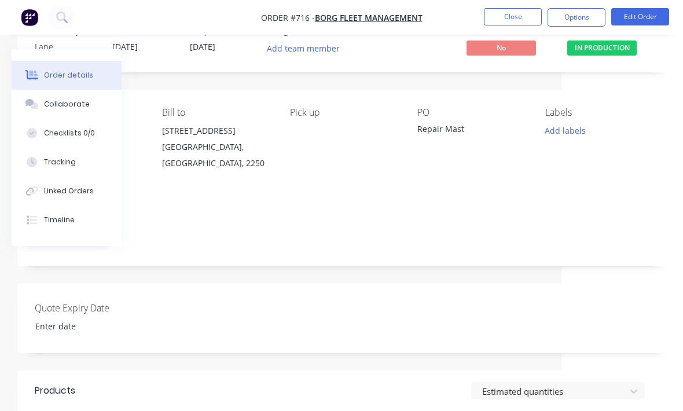
click at [518, 19] on button "Close" at bounding box center [513, 16] width 58 height 17
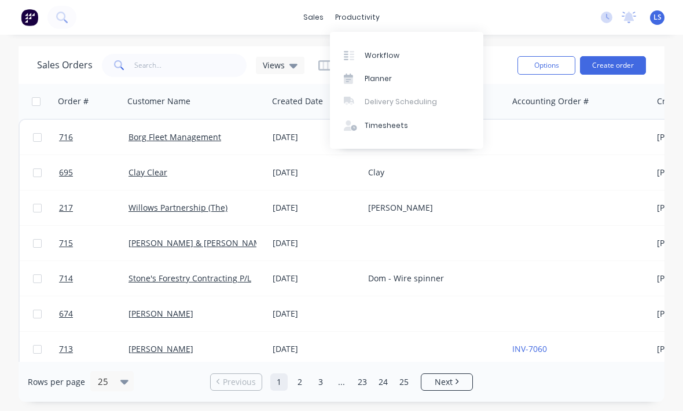
click at [396, 56] on link "Workflow" at bounding box center [406, 54] width 153 height 23
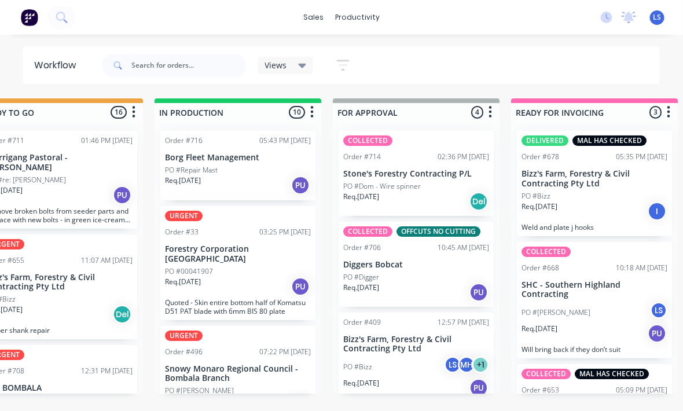
scroll to position [0, 587]
